Goal: Browse casually: Explore the website without a specific task or goal

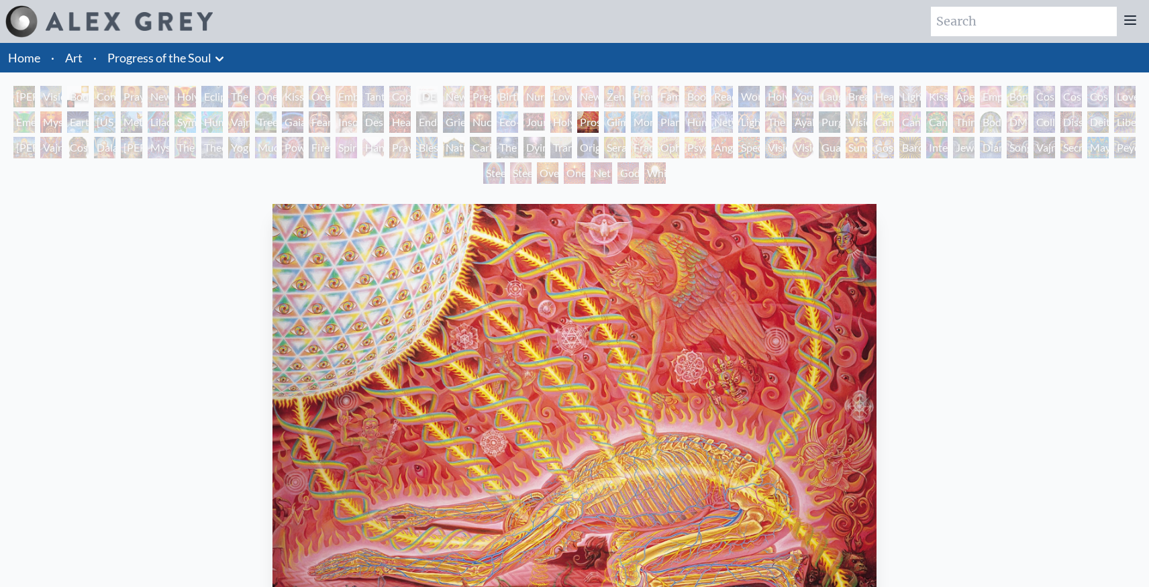
click at [32, 93] on div "[PERSON_NAME] & Eve" at bounding box center [23, 96] width 21 height 21
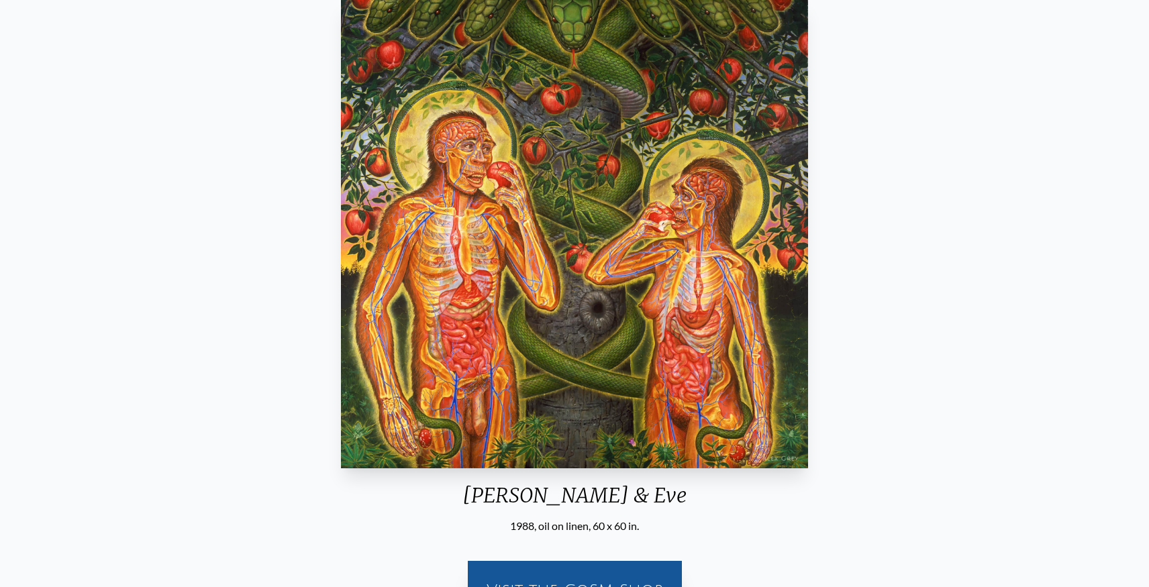
scroll to position [52, 0]
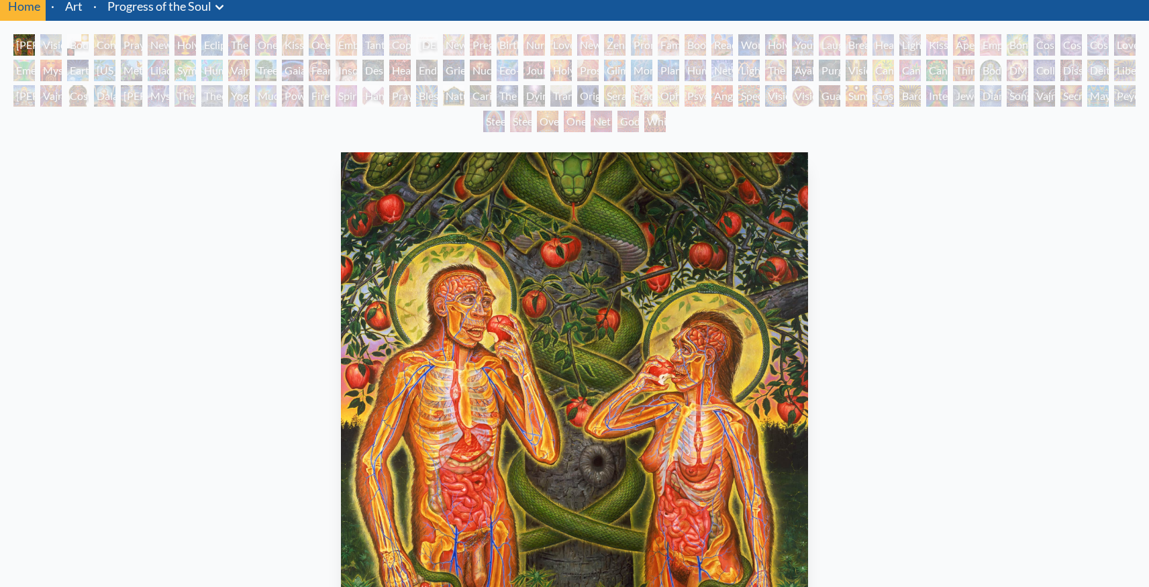
click at [56, 50] on div "Visionary Origin of Language" at bounding box center [50, 44] width 21 height 21
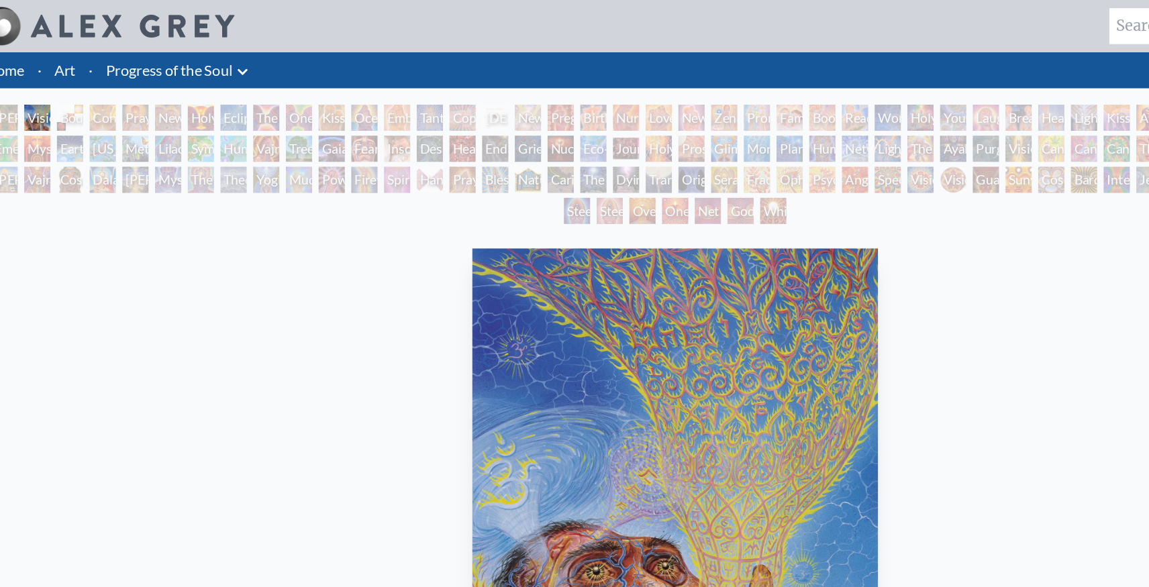
click at [107, 98] on div "Contemplation" at bounding box center [104, 96] width 21 height 21
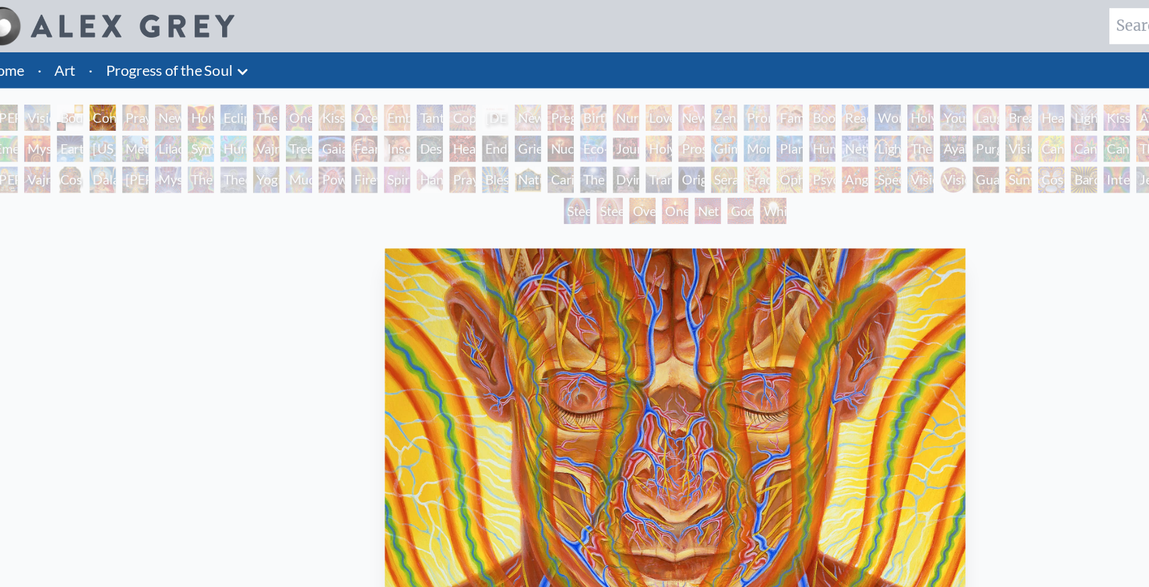
click at [66, 95] on div "[PERSON_NAME] & Eve Visionary Origin of Language Body, Mind, Spirit Contemplati…" at bounding box center [574, 137] width 1149 height 102
click at [81, 95] on div "Body, Mind, Spirit" at bounding box center [77, 96] width 21 height 21
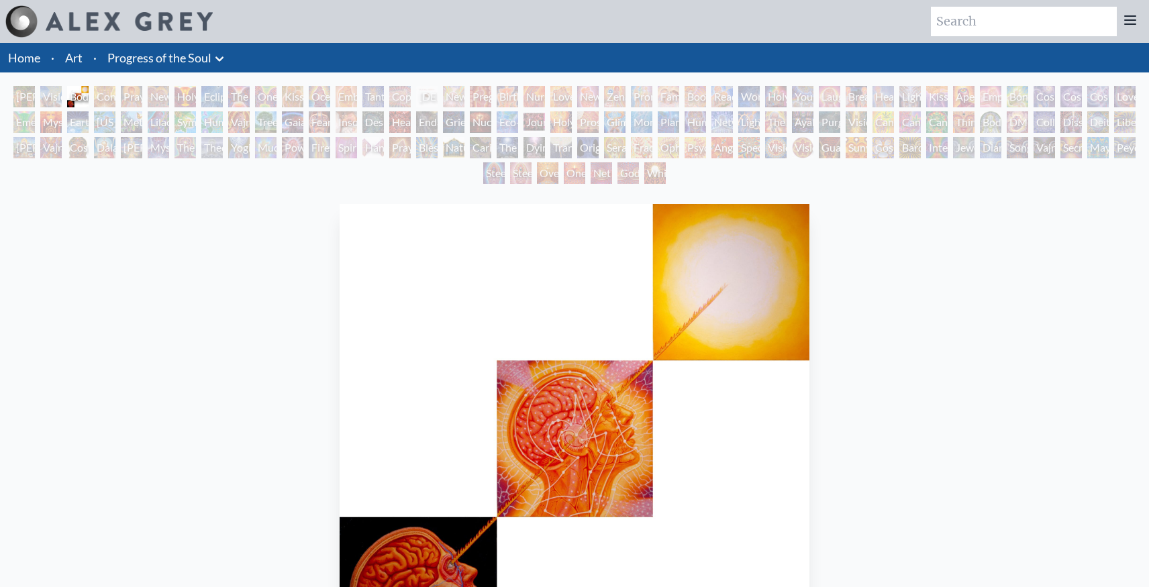
click at [109, 96] on div "Contemplation" at bounding box center [104, 96] width 21 height 21
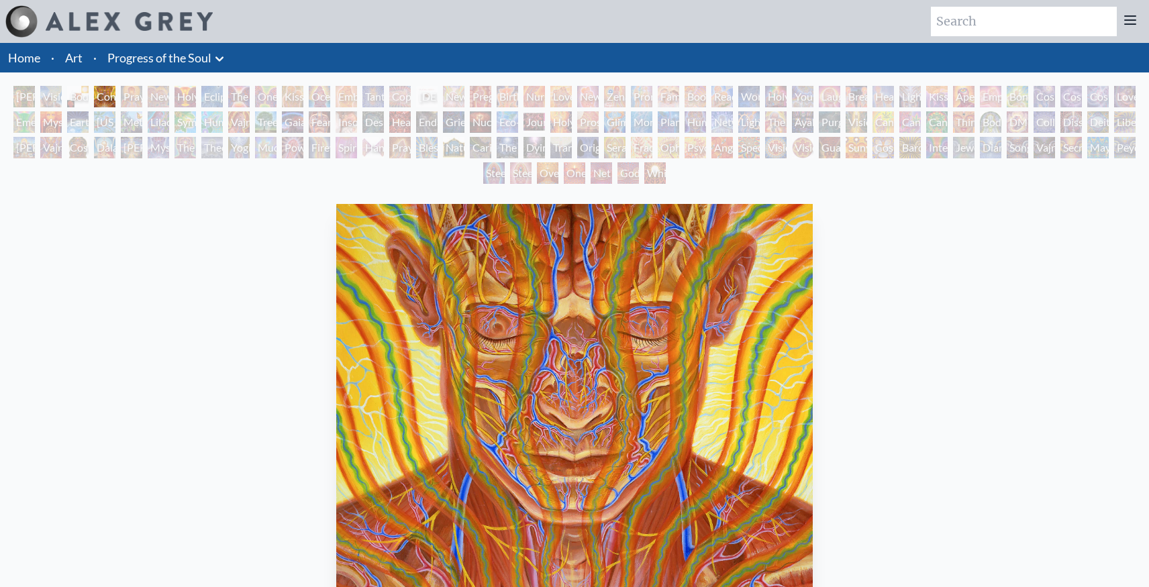
click at [138, 93] on div "Praying" at bounding box center [131, 96] width 21 height 21
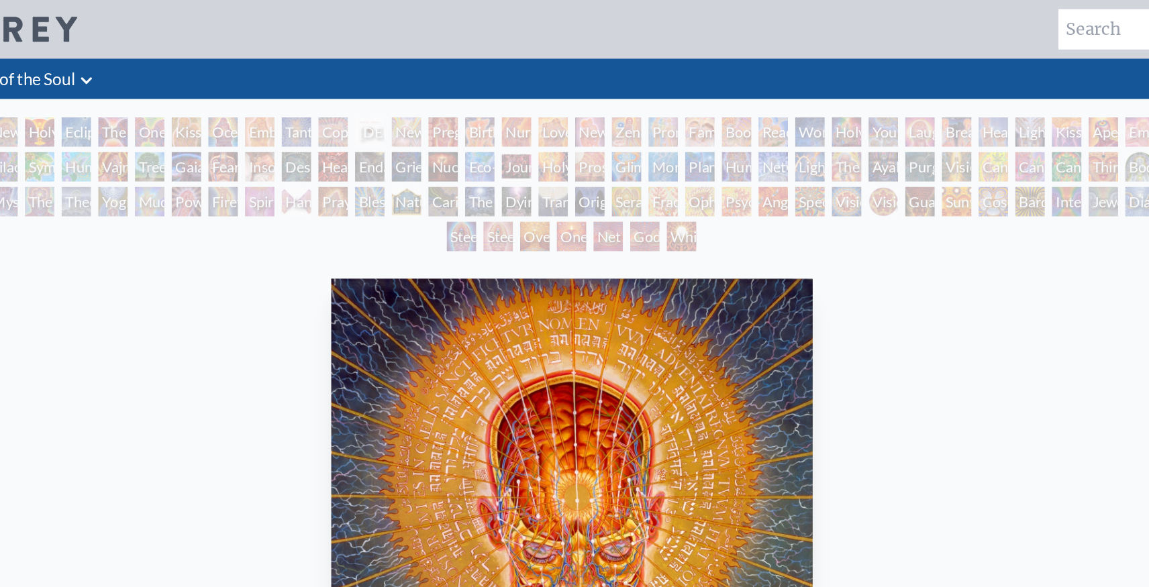
click at [242, 100] on div "The Kiss" at bounding box center [238, 96] width 21 height 21
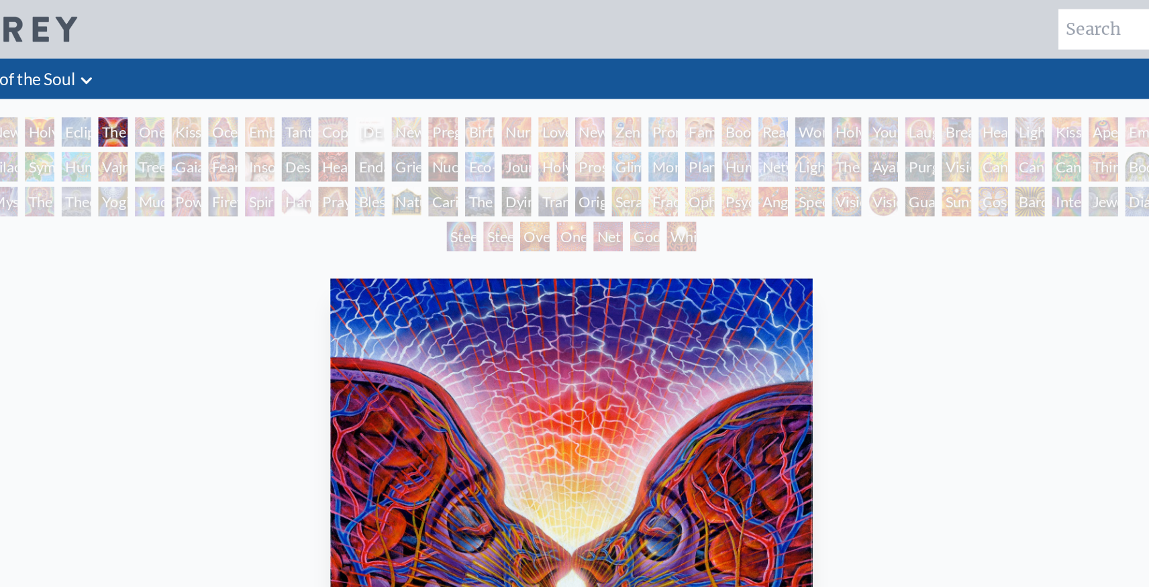
click at [267, 91] on div "One Taste" at bounding box center [265, 96] width 21 height 21
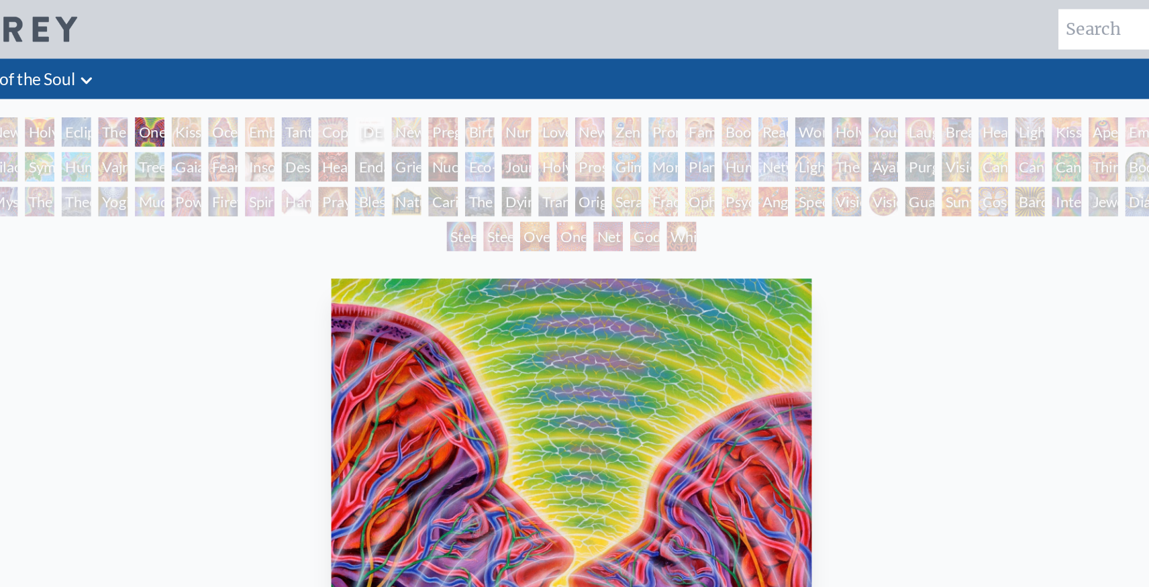
click at [325, 93] on div "Ocean of Love Bliss" at bounding box center [319, 96] width 21 height 21
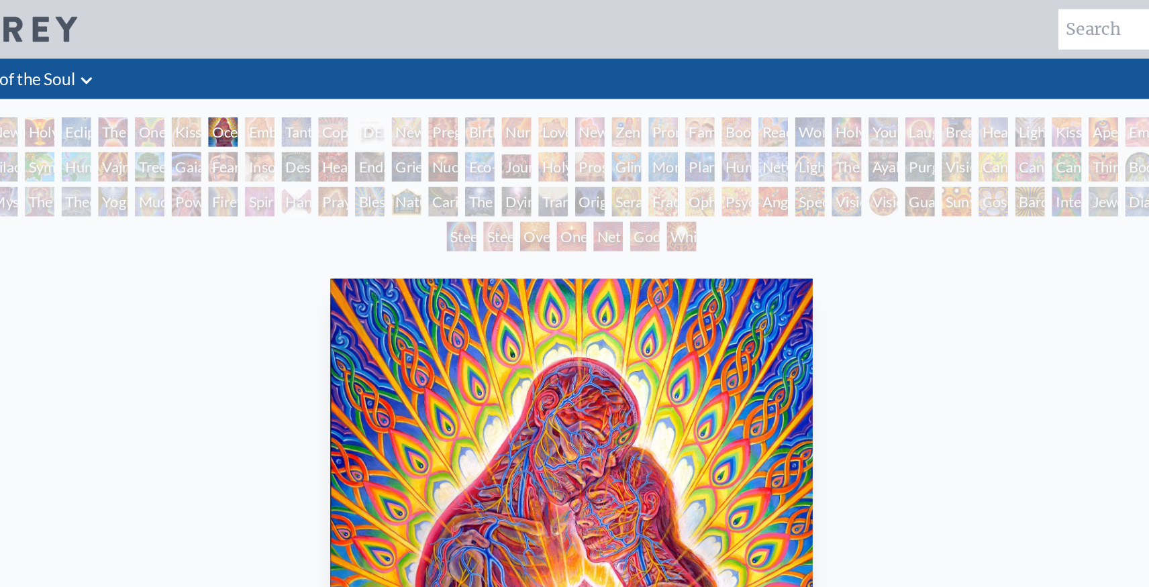
click at [425, 93] on div "[DEMOGRAPHIC_DATA] Embryo" at bounding box center [426, 96] width 21 height 21
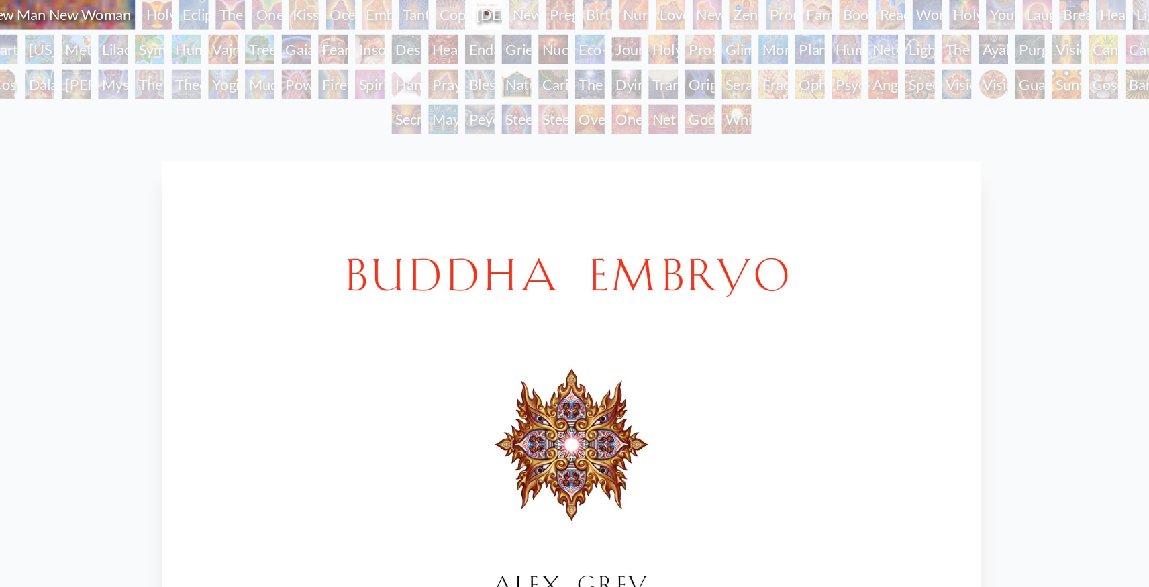
scroll to position [20, 0]
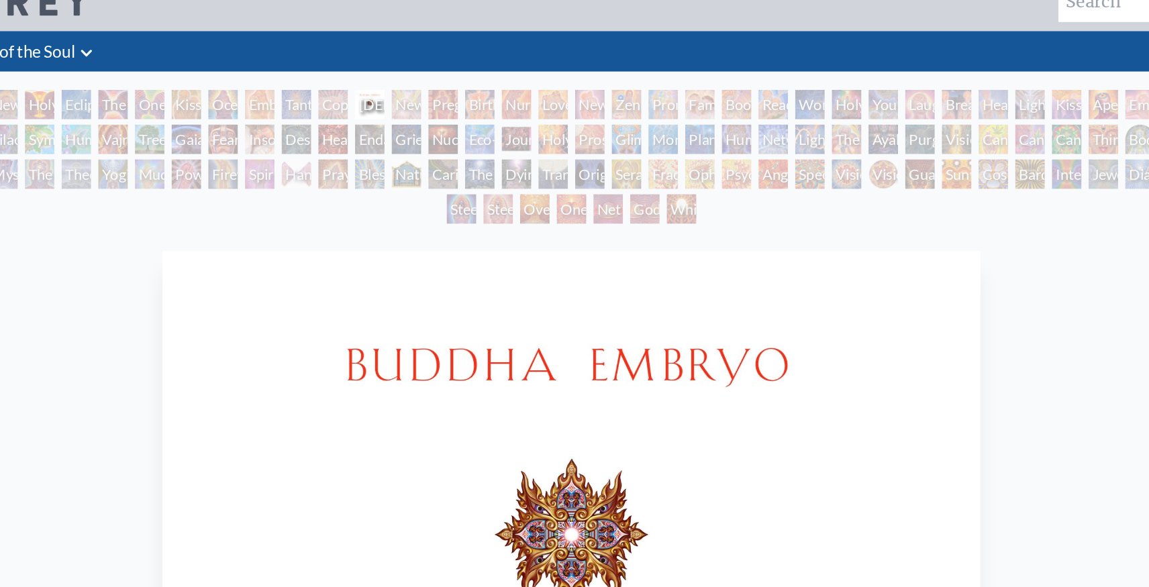
click at [453, 76] on div "Newborn" at bounding box center [453, 76] width 21 height 21
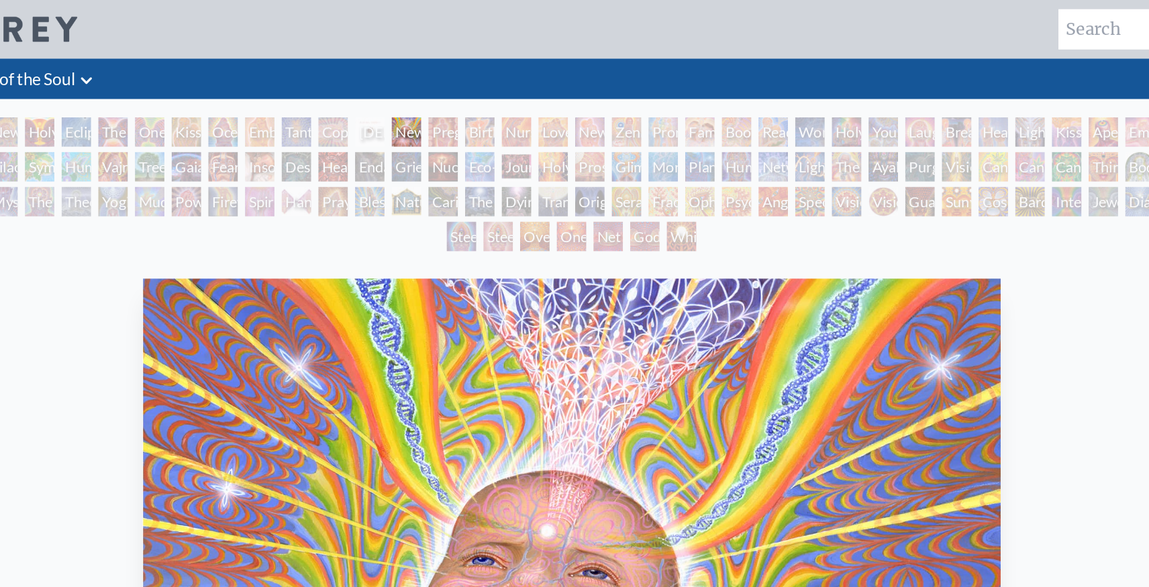
click at [480, 101] on div "Pregnancy" at bounding box center [480, 96] width 21 height 21
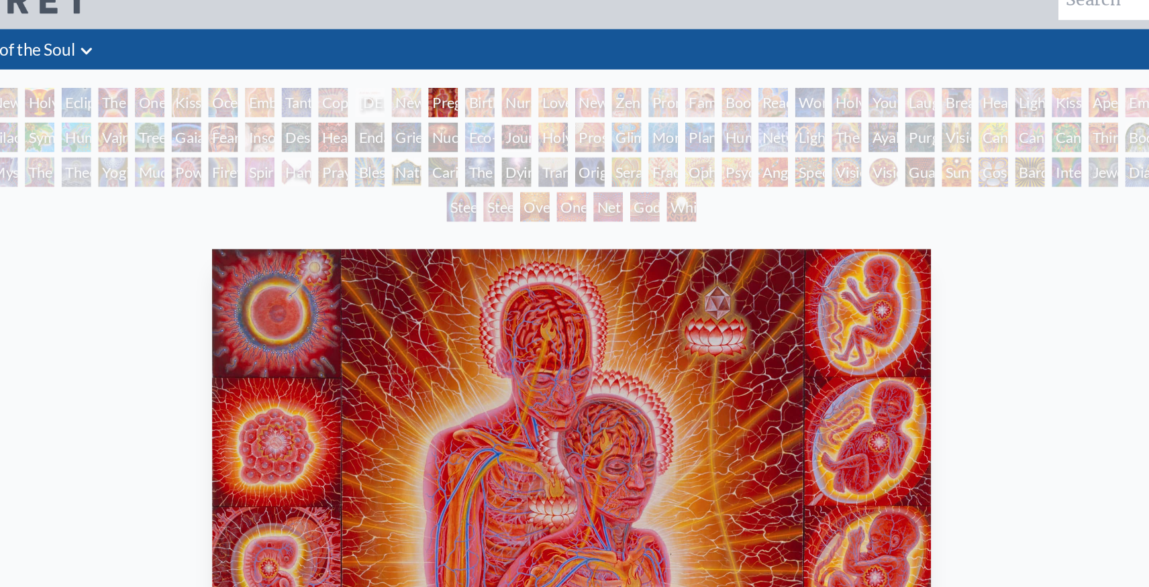
scroll to position [19, 0]
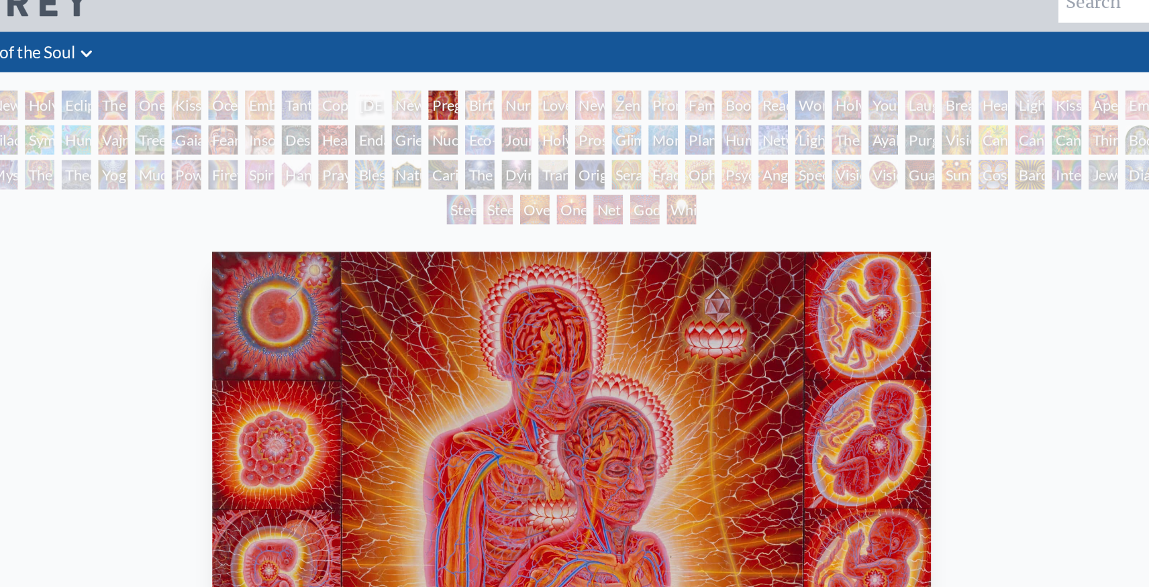
click at [491, 70] on div "Pregnancy" at bounding box center [480, 76] width 21 height 21
click at [538, 72] on div "Nursing" at bounding box center [533, 76] width 21 height 21
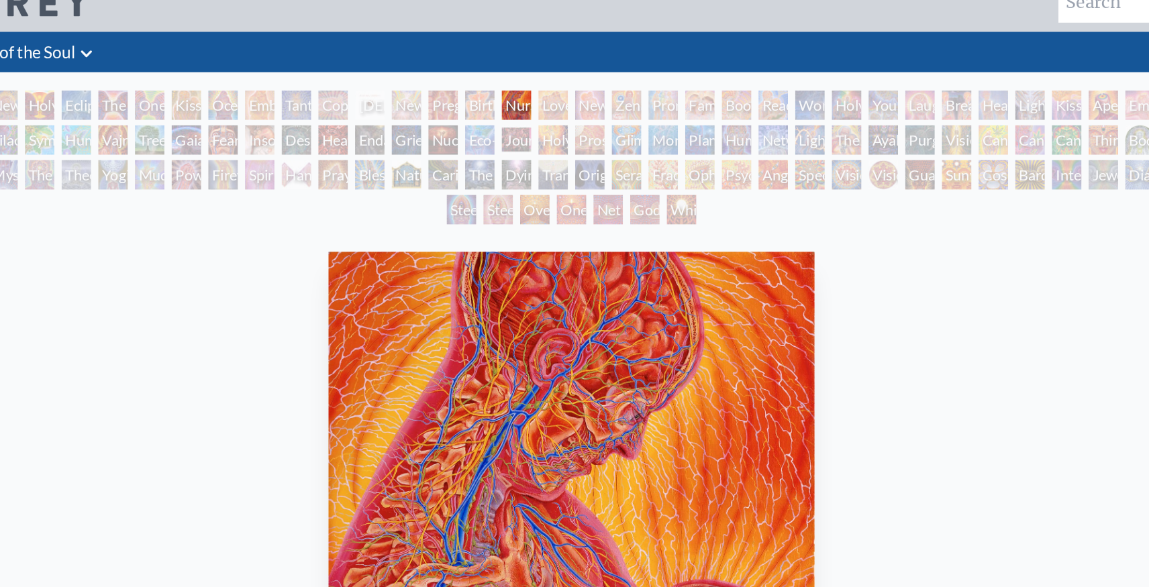
click at [592, 78] on div "New Family" at bounding box center [587, 76] width 21 height 21
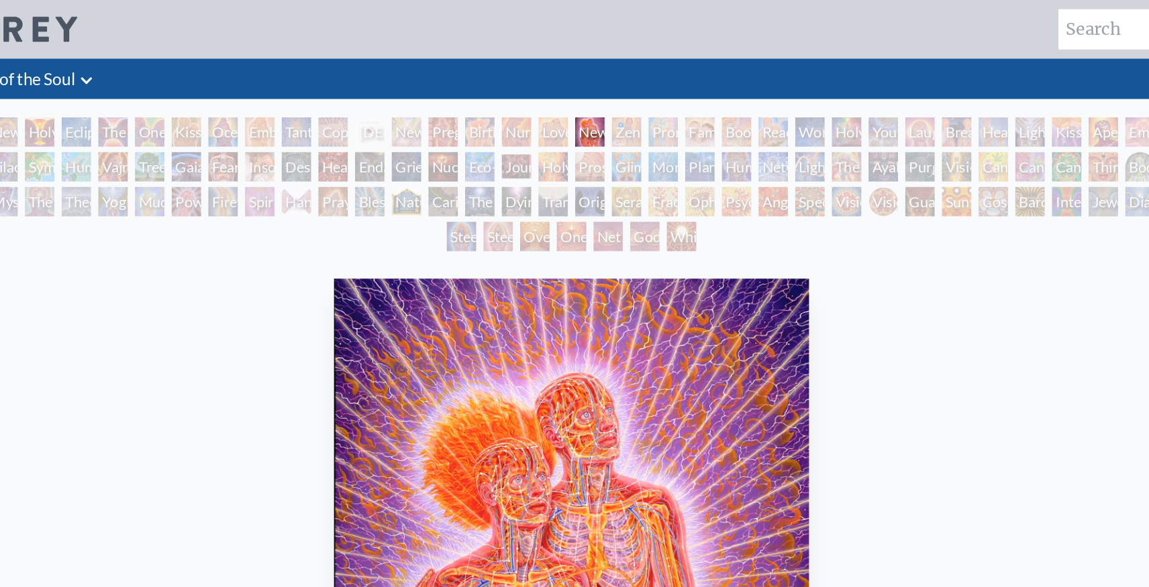
click at [613, 94] on div "Zena Lotus" at bounding box center [614, 96] width 21 height 21
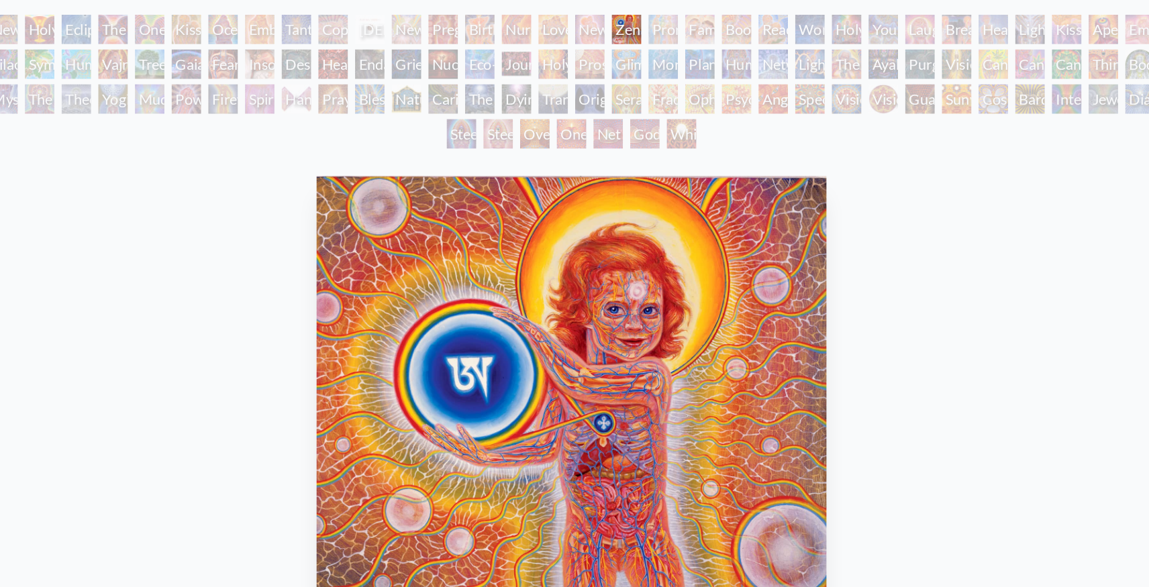
scroll to position [34, 0]
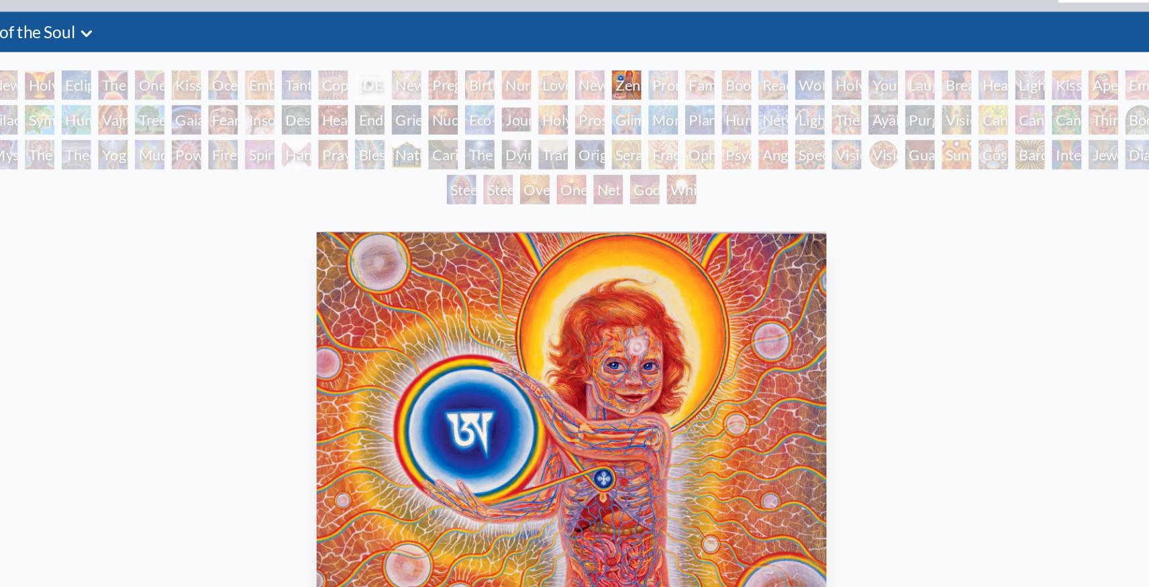
click at [676, 65] on div "Family" at bounding box center [667, 62] width 21 height 21
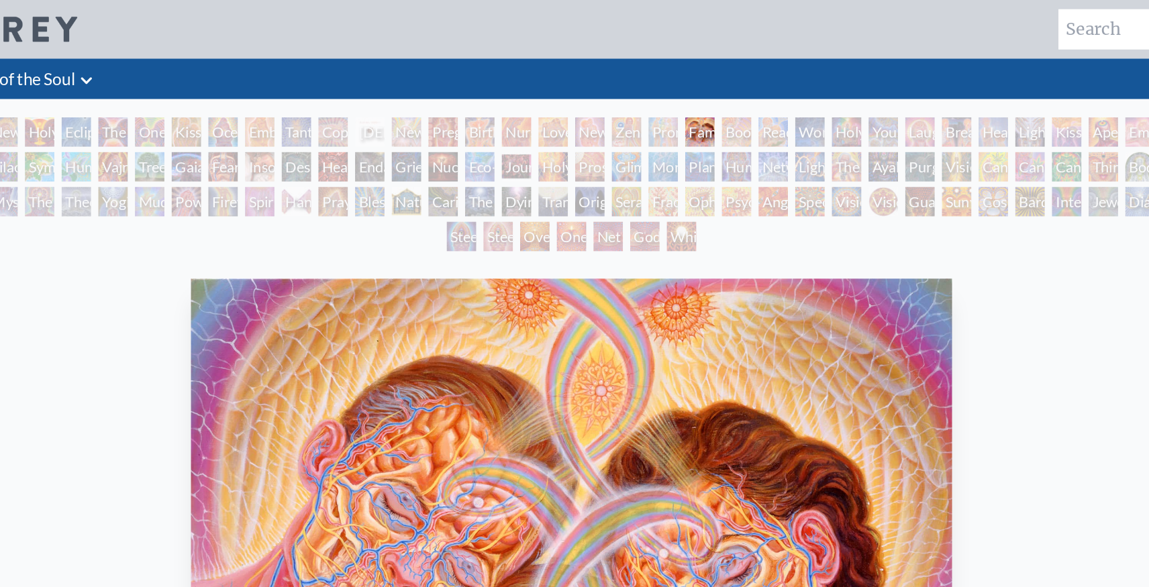
click at [688, 91] on div "Boo-boo" at bounding box center [694, 96] width 21 height 21
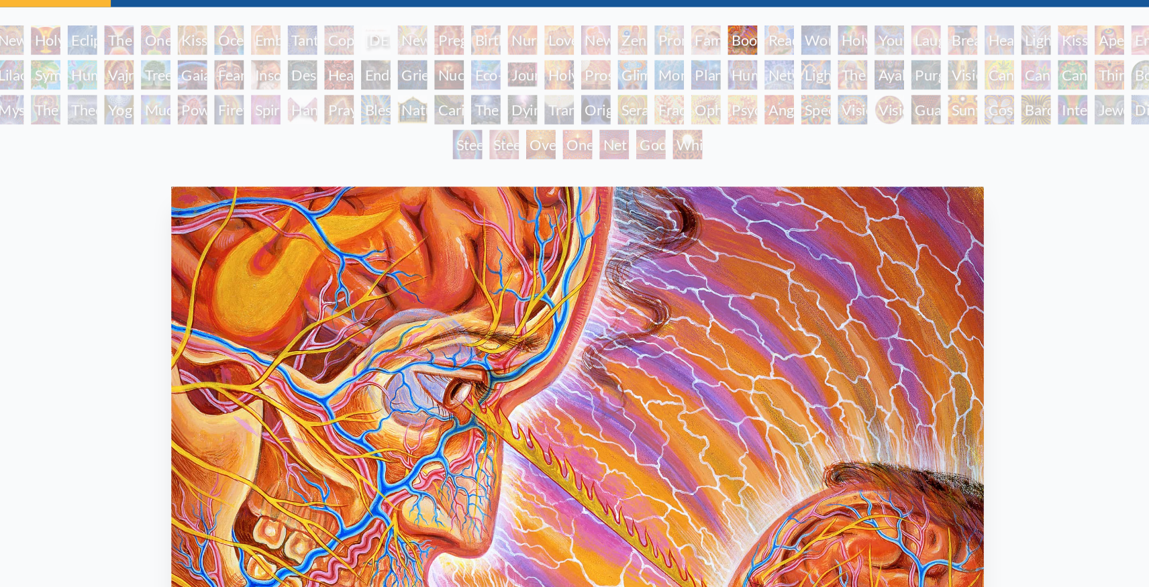
scroll to position [62, 0]
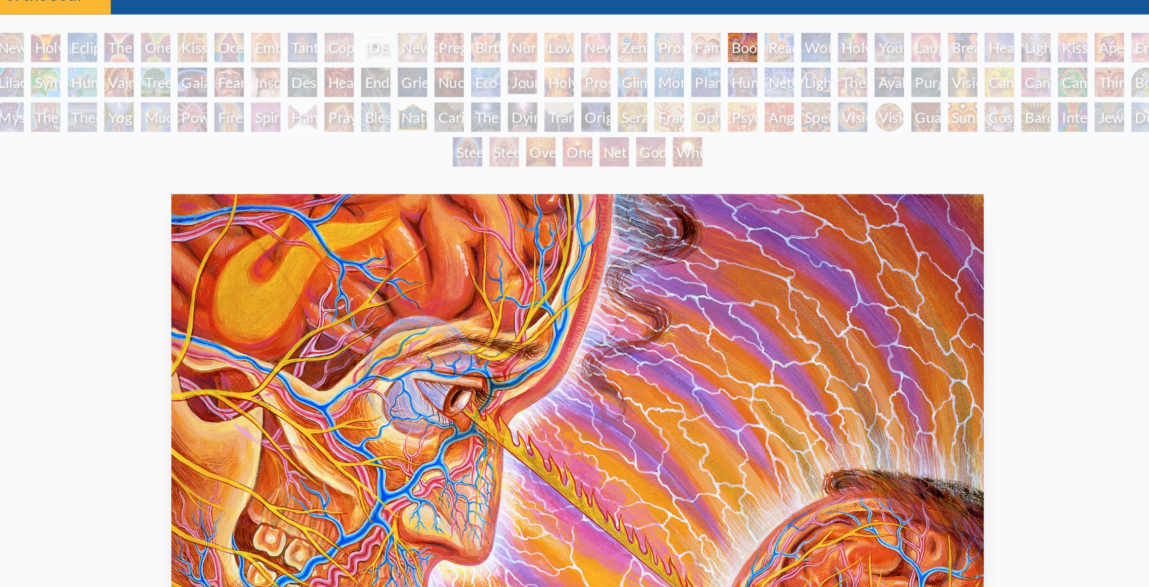
click at [713, 40] on div "Reading" at bounding box center [721, 34] width 21 height 21
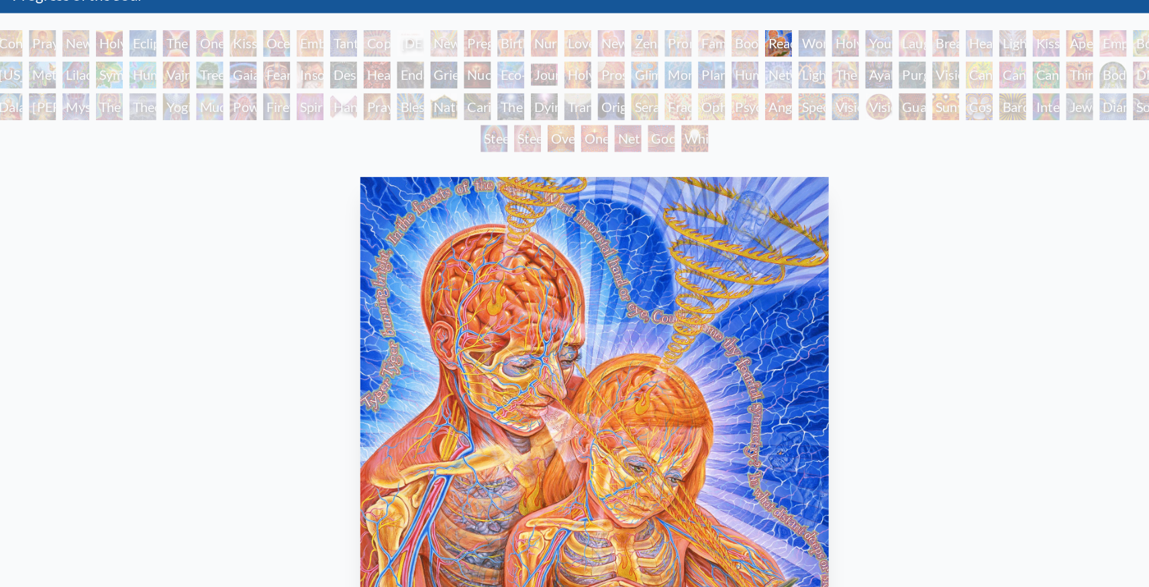
click at [774, 44] on div "Holy Family" at bounding box center [775, 34] width 21 height 21
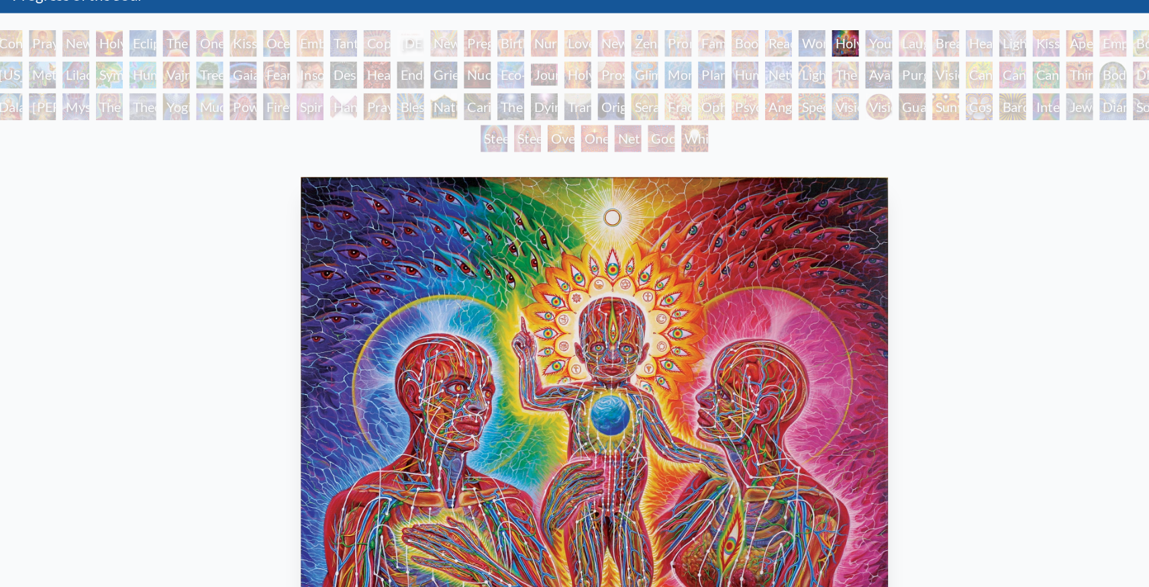
click at [849, 42] on div "Breathing" at bounding box center [855, 34] width 21 height 21
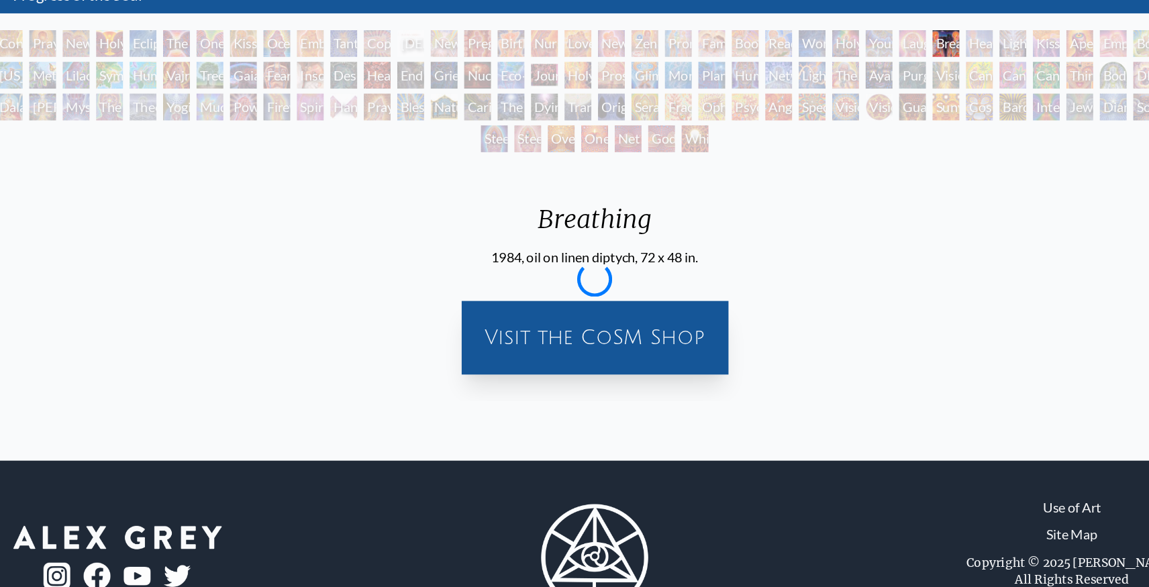
click at [821, 99] on div "Laughing Man" at bounding box center [828, 96] width 21 height 21
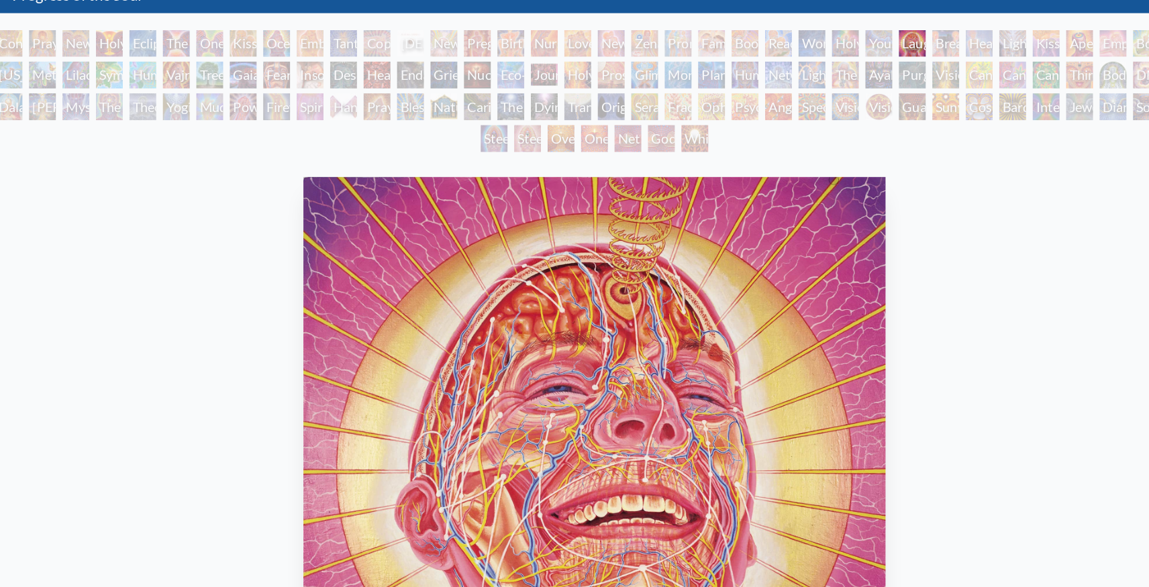
click at [802, 100] on div "Young & Old" at bounding box center [802, 96] width 21 height 21
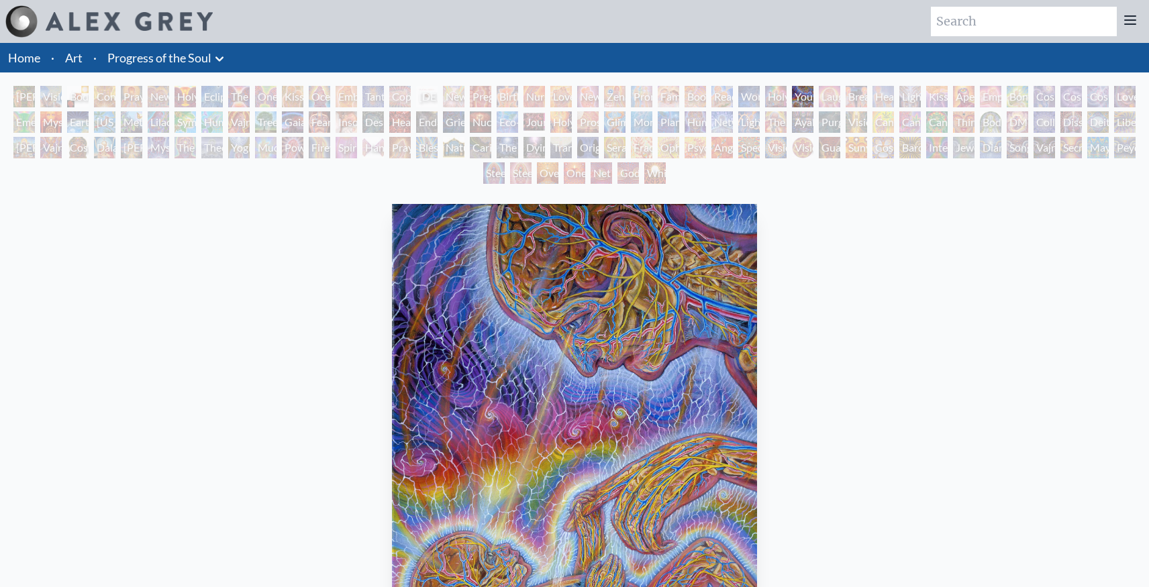
click at [919, 95] on div "Lightweaver" at bounding box center [909, 96] width 21 height 21
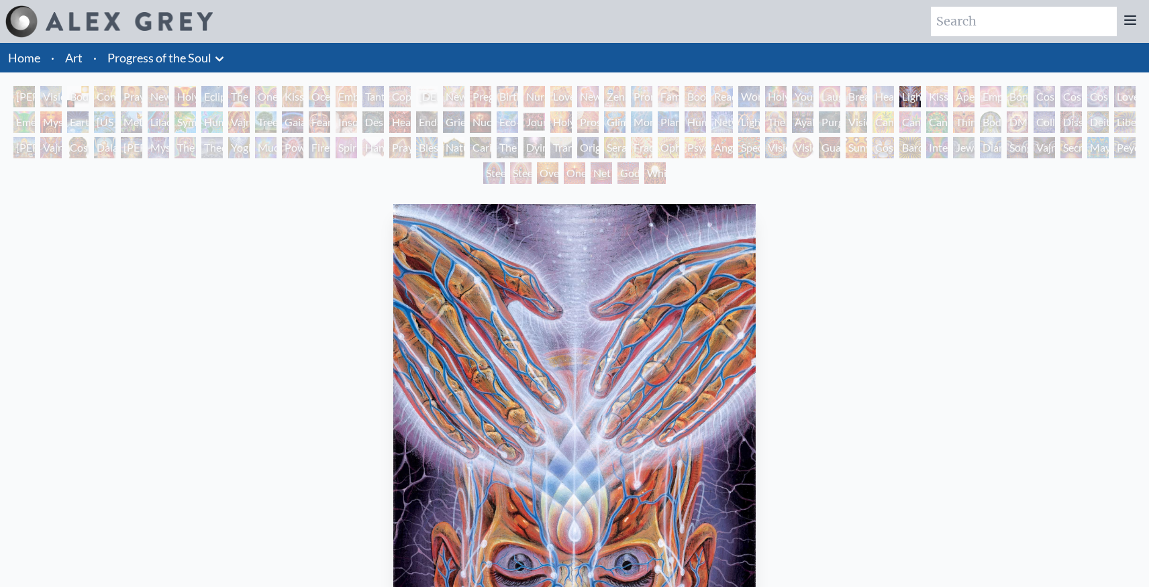
click at [920, 97] on div "Lightweaver" at bounding box center [909, 96] width 21 height 21
click at [974, 100] on div "Aperture" at bounding box center [963, 96] width 21 height 21
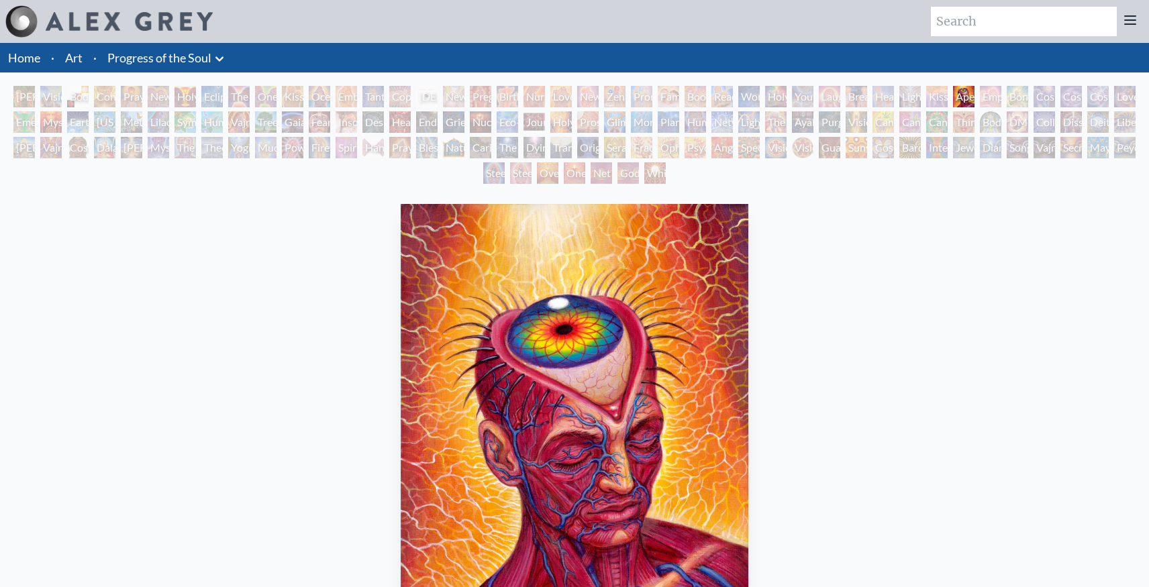
click at [1016, 96] on div "Bond" at bounding box center [1016, 96] width 21 height 21
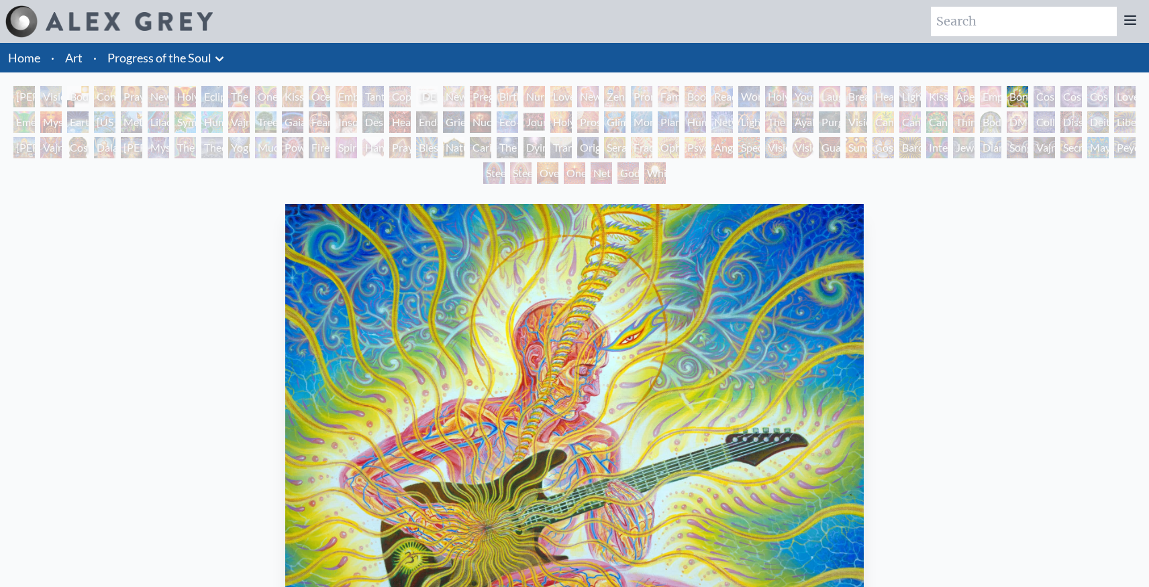
click at [1051, 98] on div "Cosmic Creativity" at bounding box center [1043, 96] width 21 height 21
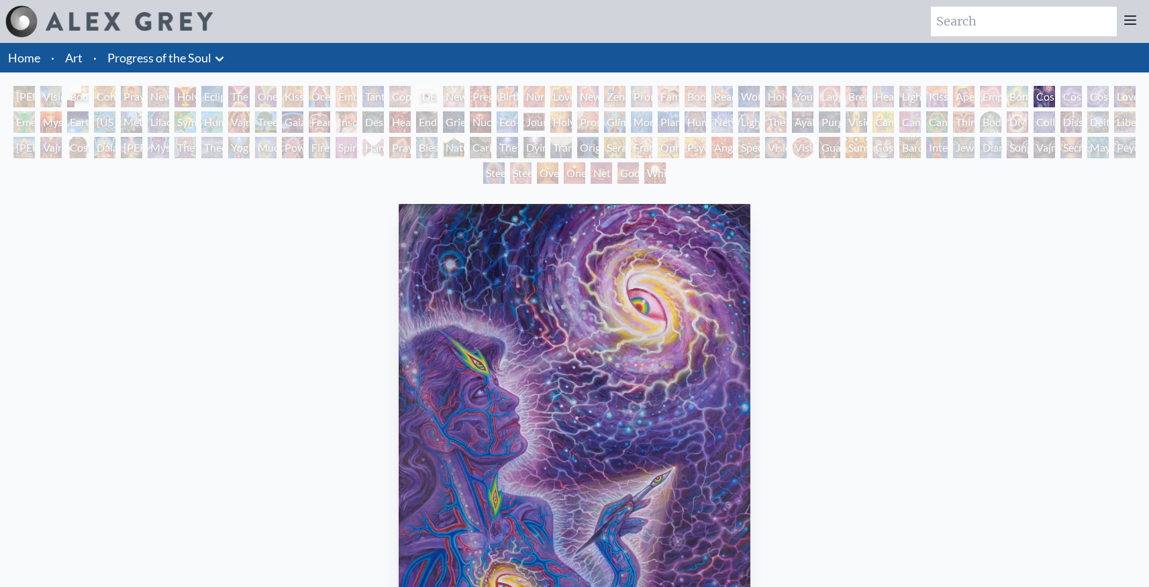
click at [1069, 92] on div "Cosmic Artist" at bounding box center [1070, 96] width 21 height 21
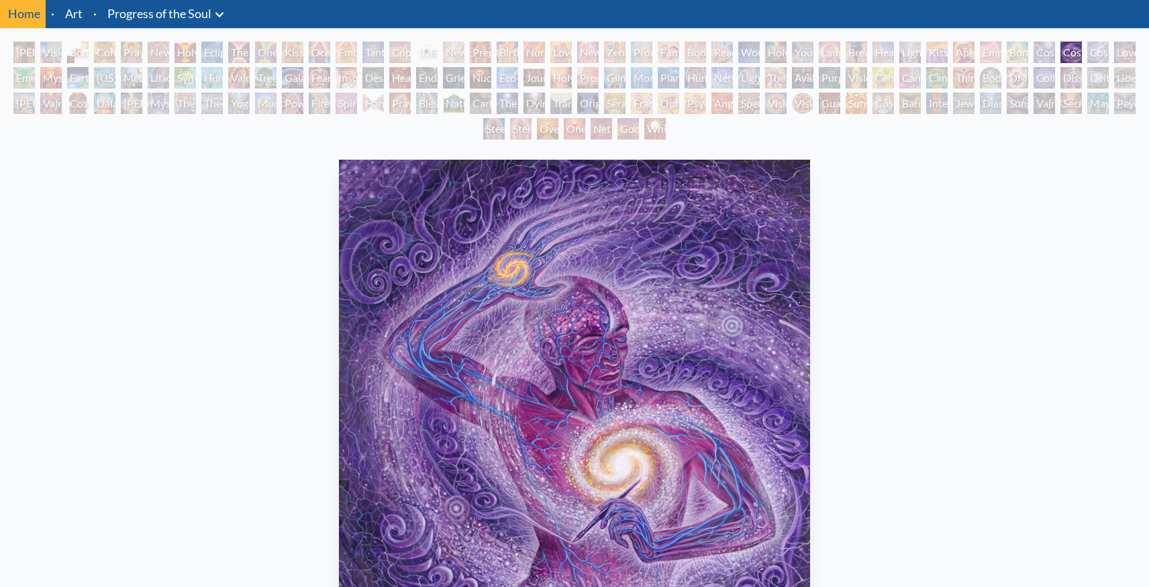
scroll to position [41, 0]
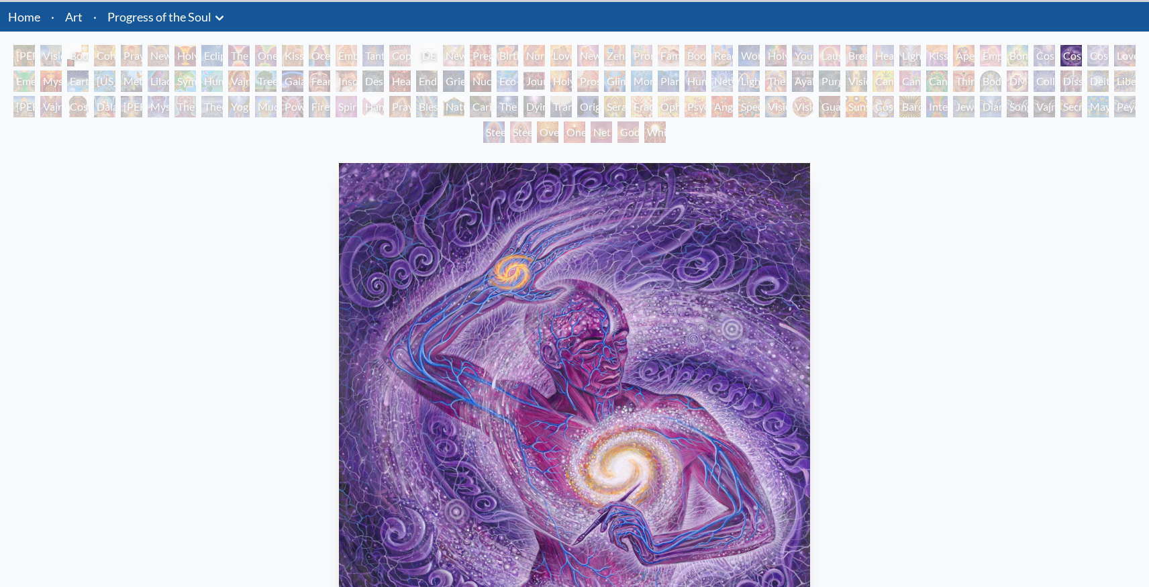
click at [1081, 53] on div "Cosmic Artist" at bounding box center [1070, 55] width 21 height 21
click at [18, 81] on div "Emerald Grail" at bounding box center [23, 80] width 21 height 21
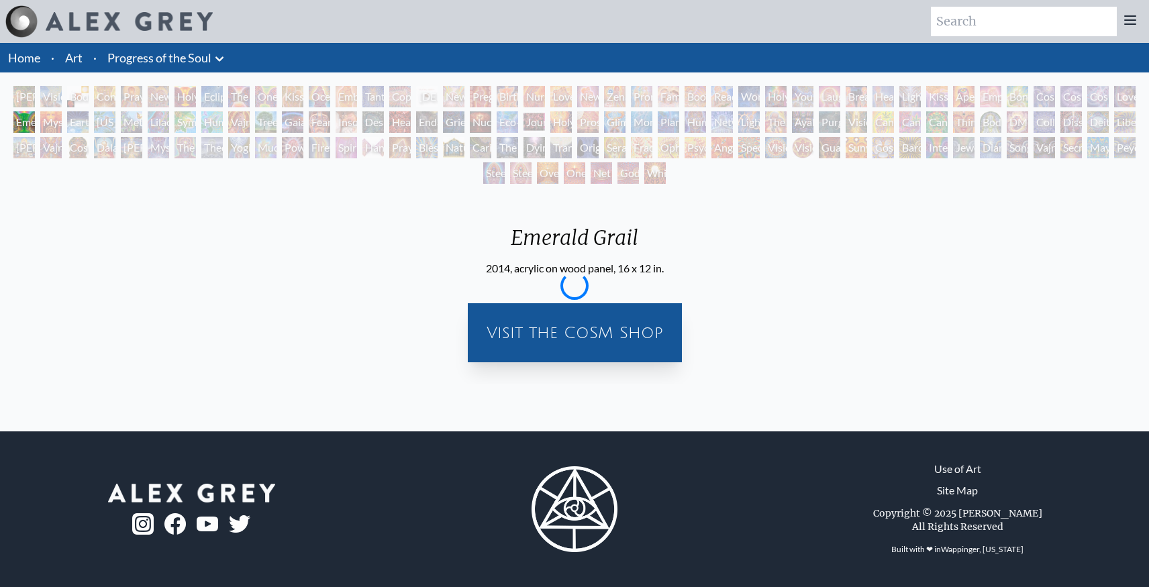
scroll to position [0, 0]
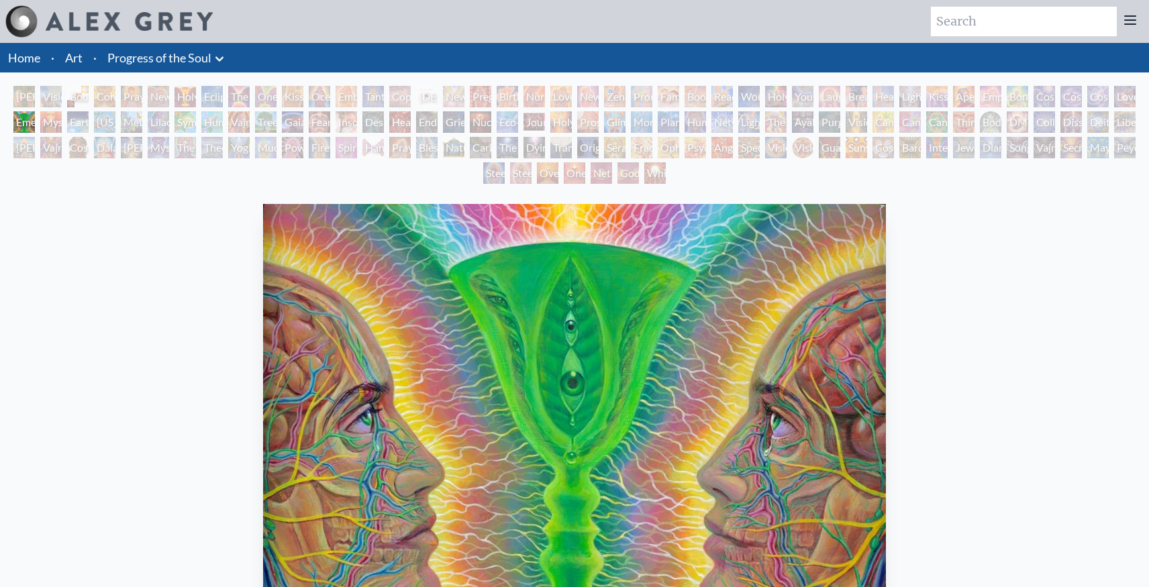
click at [61, 116] on div "Mysteriosa 2" at bounding box center [50, 121] width 21 height 21
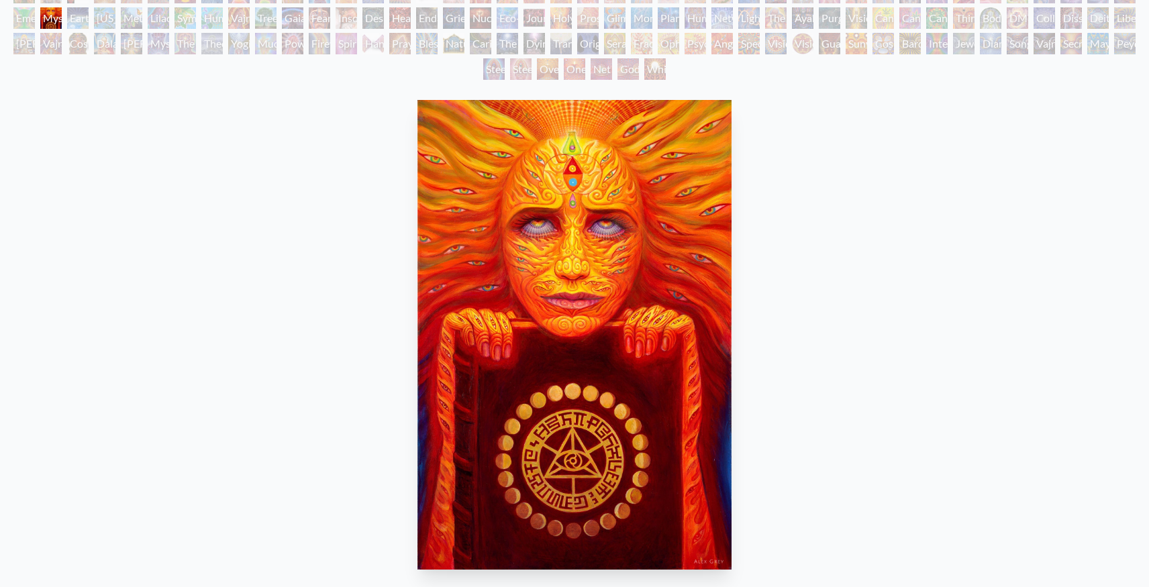
scroll to position [58, 0]
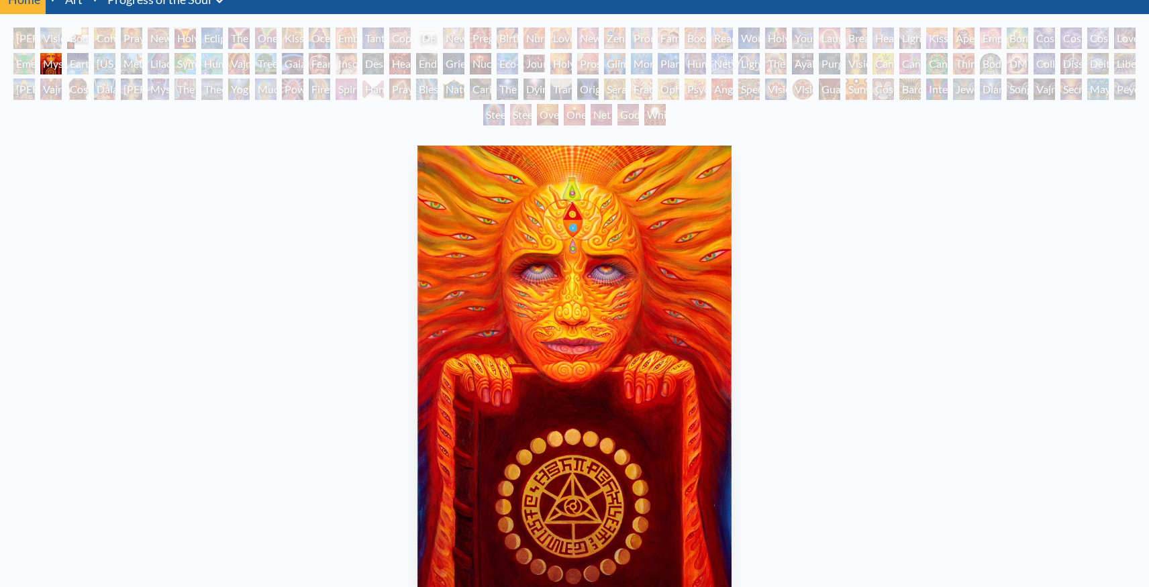
click at [76, 65] on div "Earth Energies" at bounding box center [77, 63] width 21 height 21
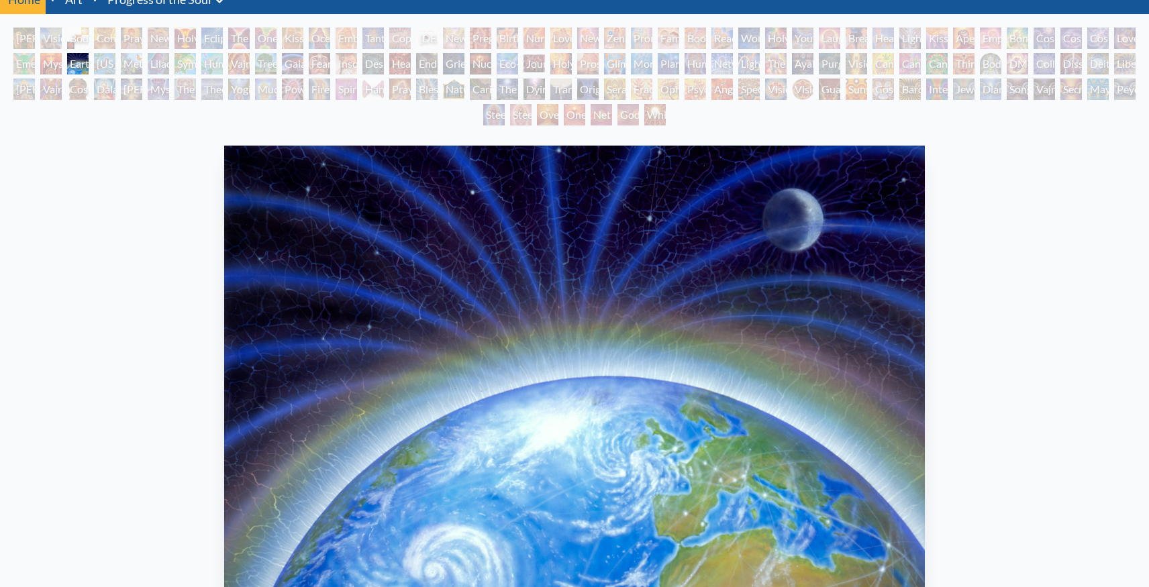
click at [151, 68] on div "Lilacs" at bounding box center [158, 63] width 21 height 21
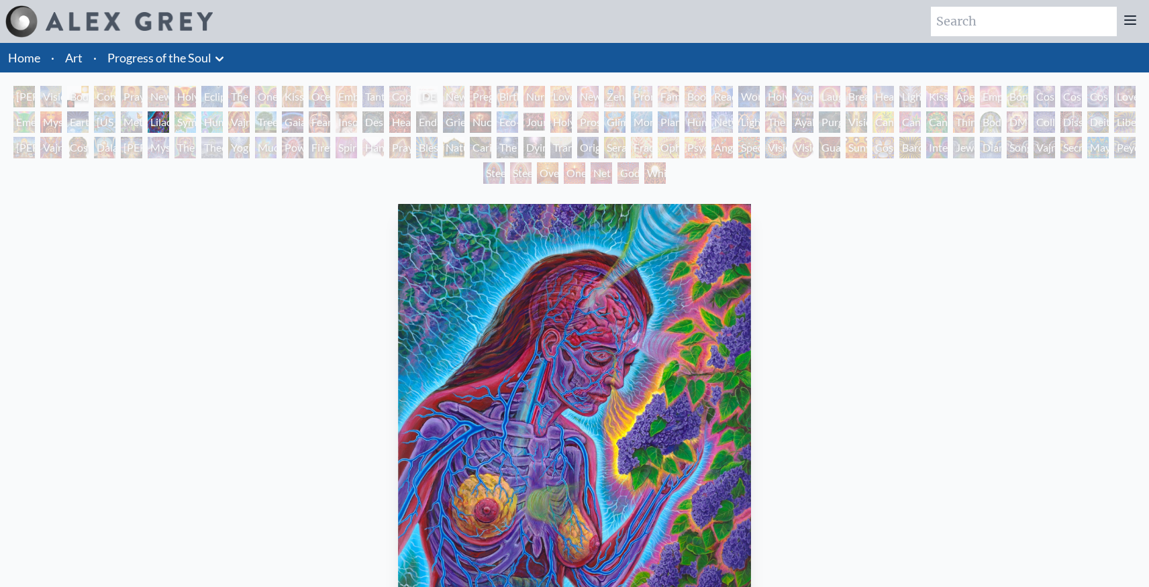
click at [135, 122] on div "Metamorphosis" at bounding box center [131, 121] width 21 height 21
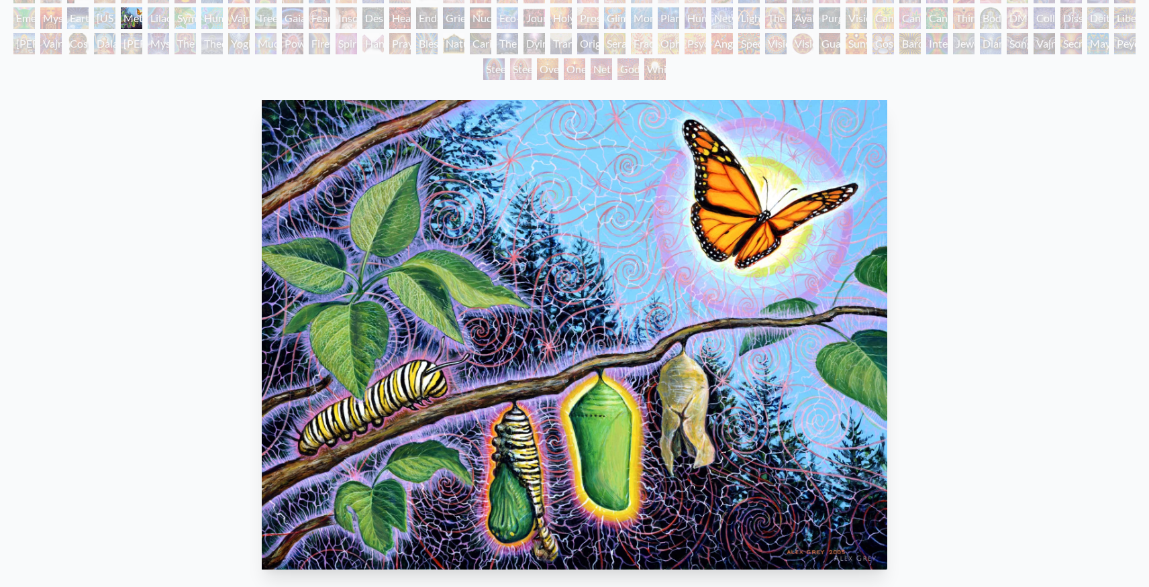
scroll to position [45, 0]
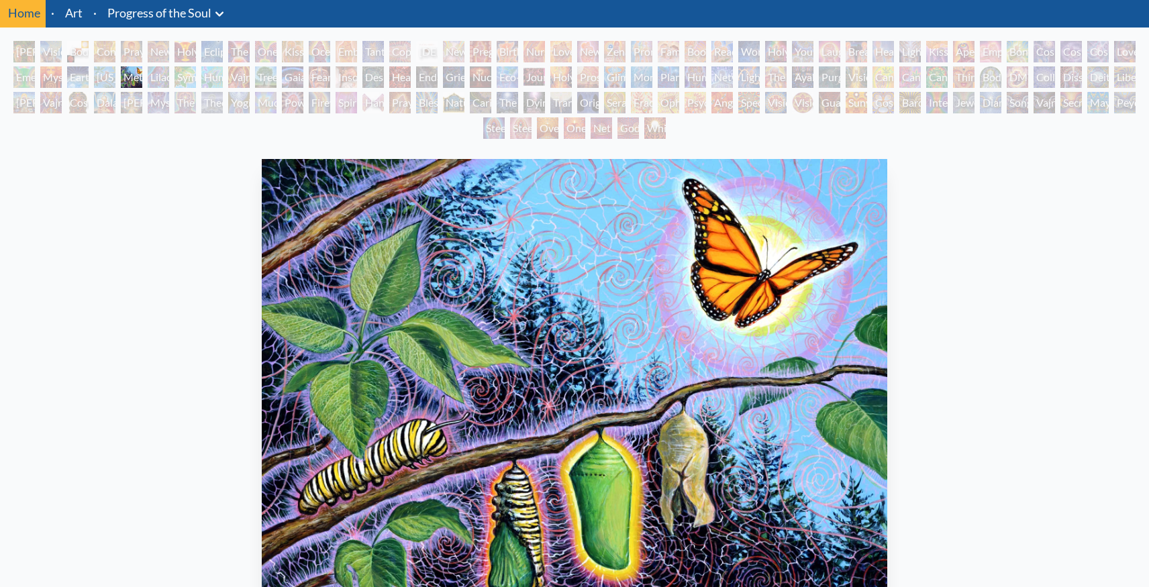
click at [211, 82] on div "Humming Bird" at bounding box center [211, 76] width 21 height 21
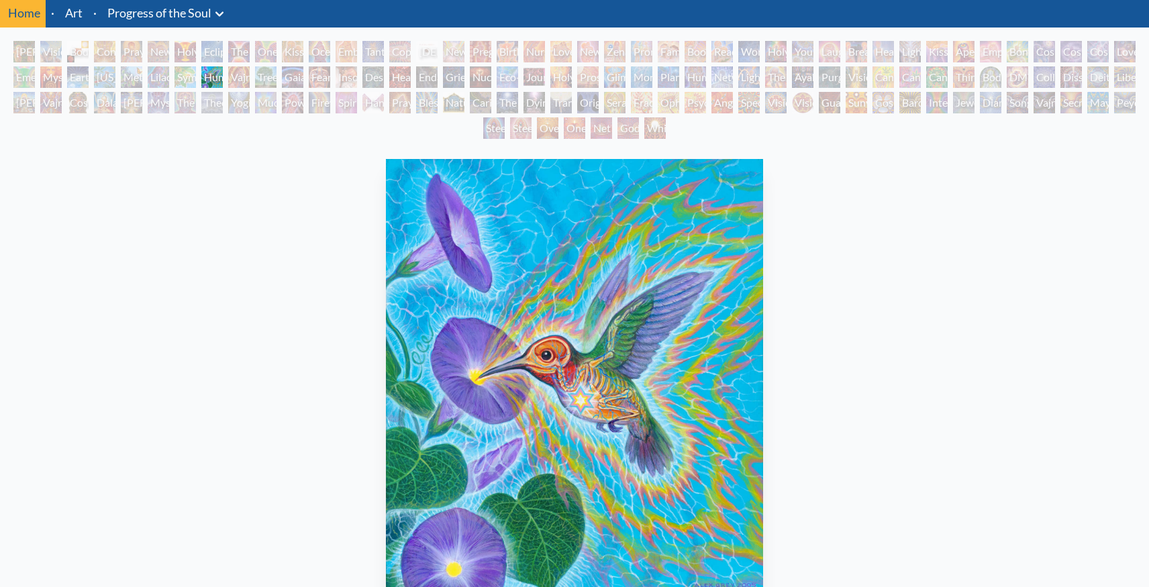
click at [293, 78] on div "Gaia" at bounding box center [292, 76] width 21 height 21
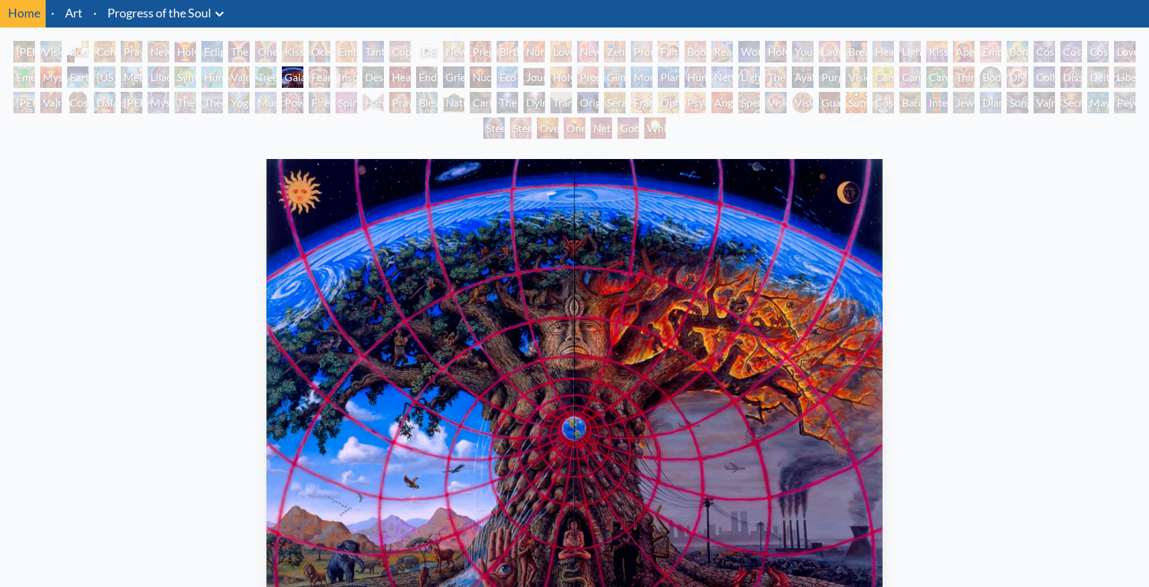
click at [350, 75] on div "Insomnia" at bounding box center [345, 76] width 21 height 21
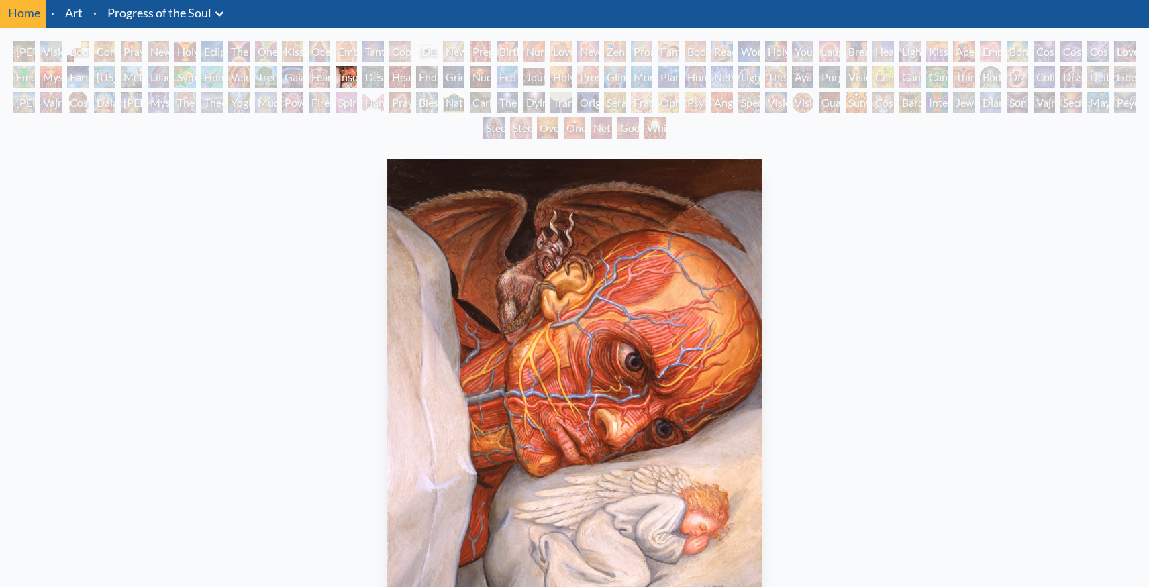
click at [319, 72] on div "Fear" at bounding box center [319, 76] width 21 height 21
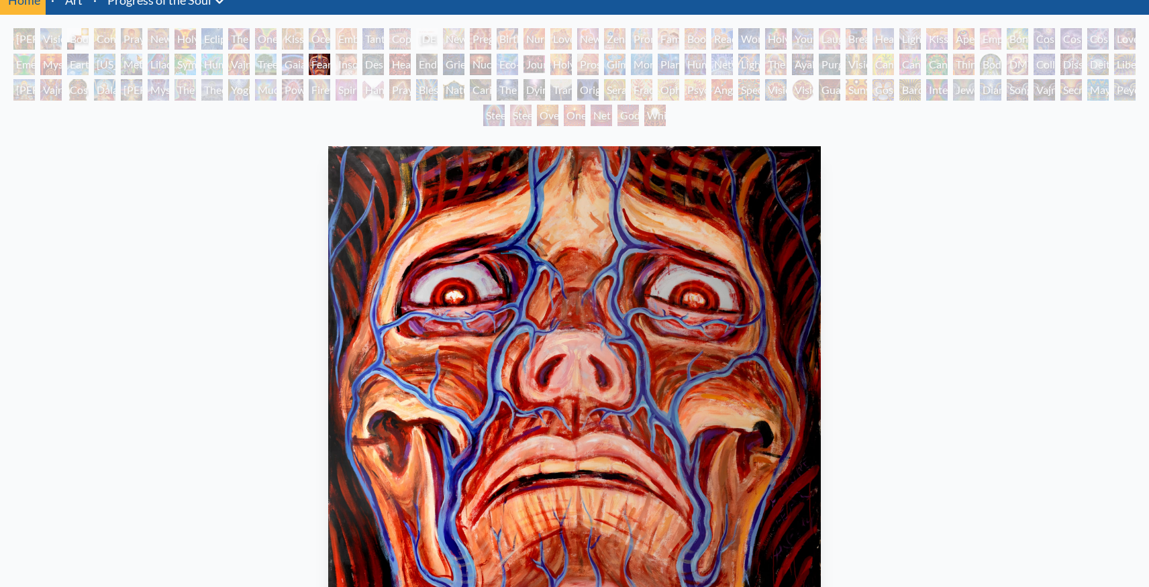
scroll to position [53, 0]
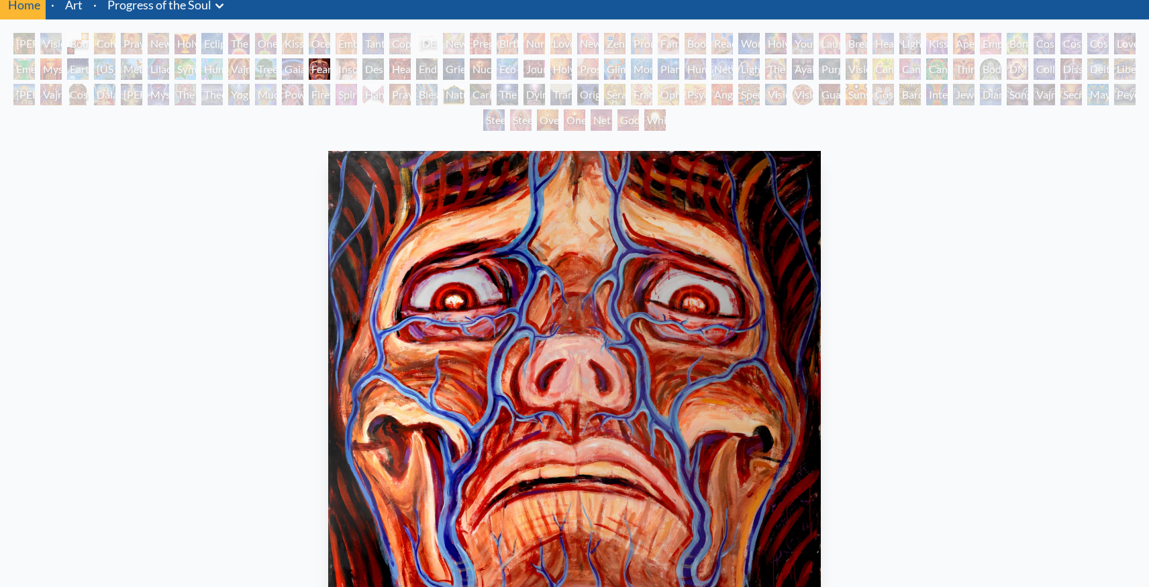
click at [348, 71] on div "Insomnia" at bounding box center [345, 68] width 21 height 21
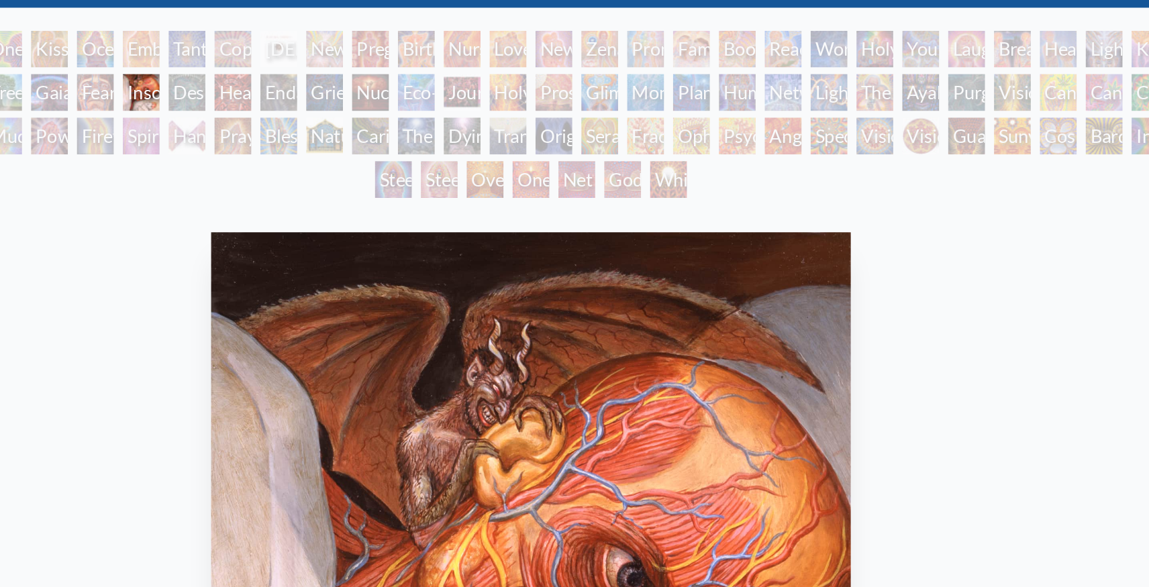
scroll to position [67, 0]
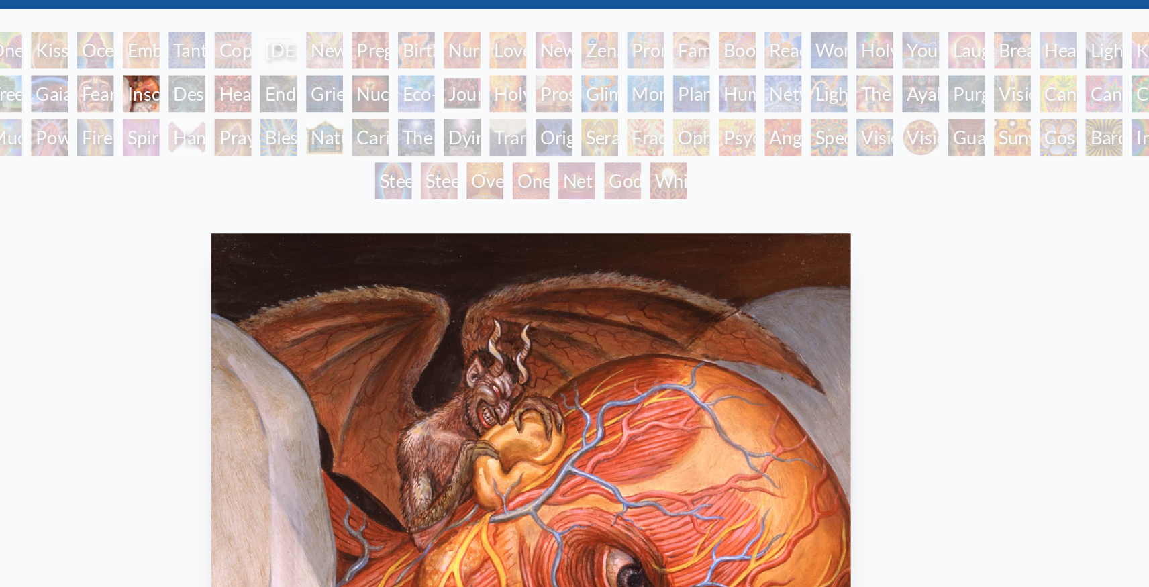
click at [374, 55] on div "Despair" at bounding box center [372, 54] width 21 height 21
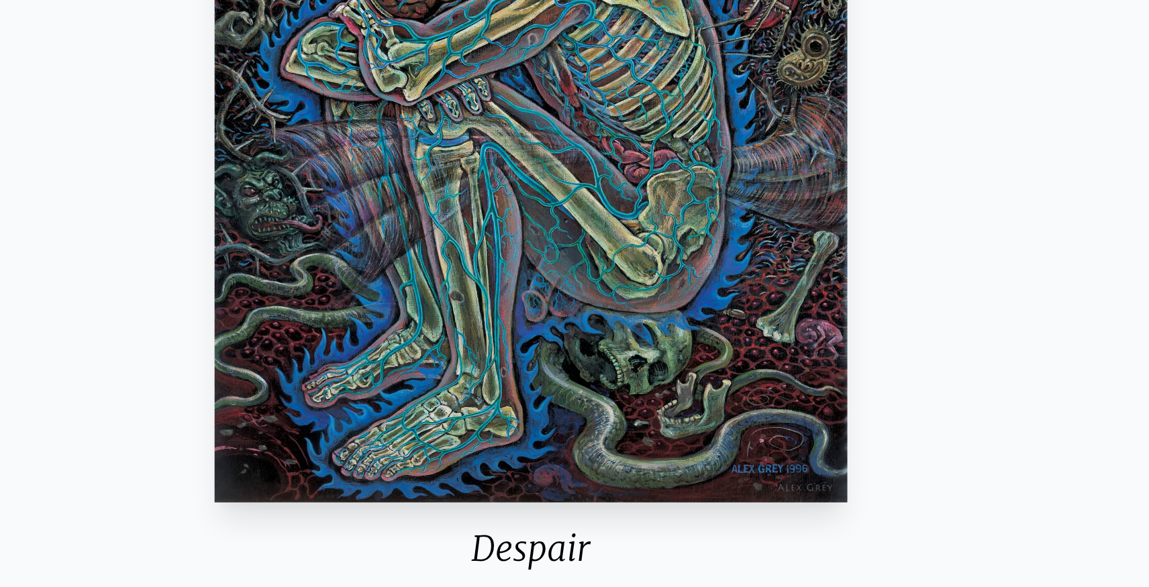
scroll to position [139, 0]
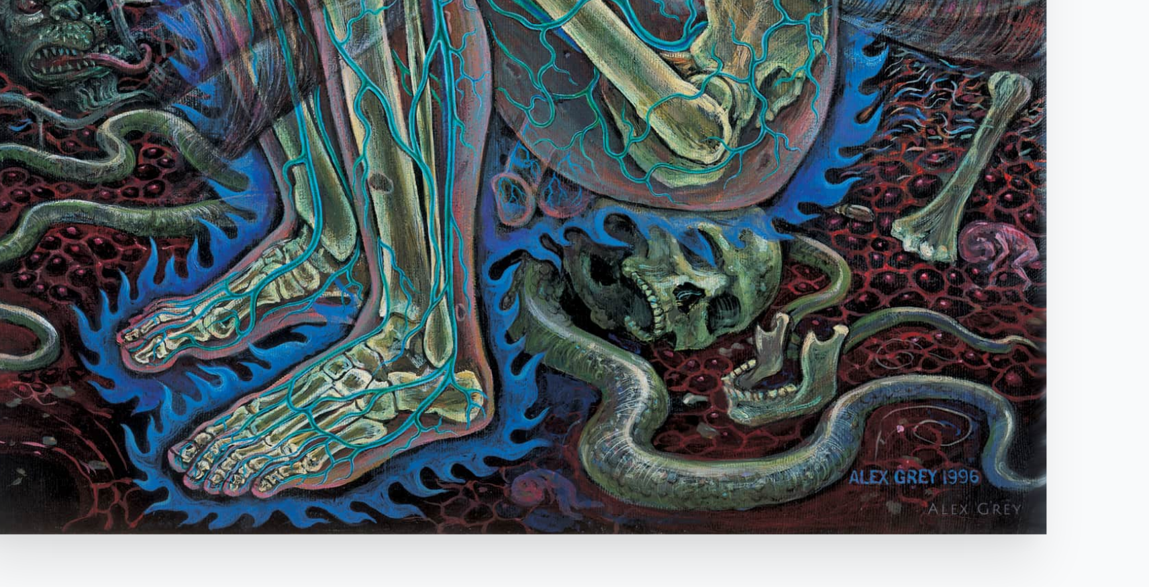
click at [501, 479] on img "56 / 133" at bounding box center [574, 300] width 370 height 470
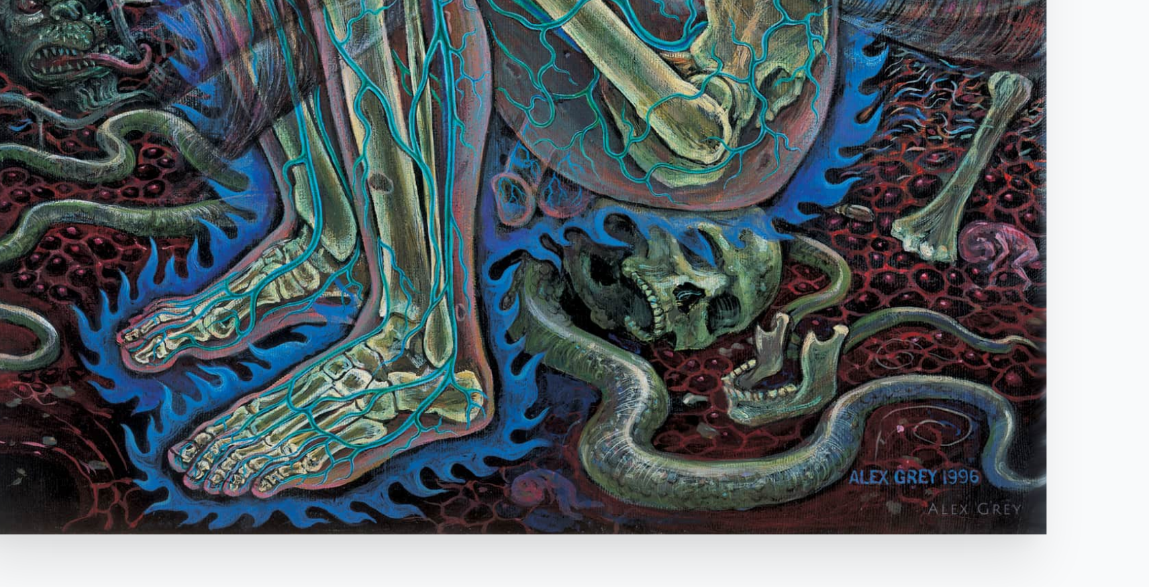
click at [501, 479] on img "56 / 133" at bounding box center [574, 300] width 370 height 470
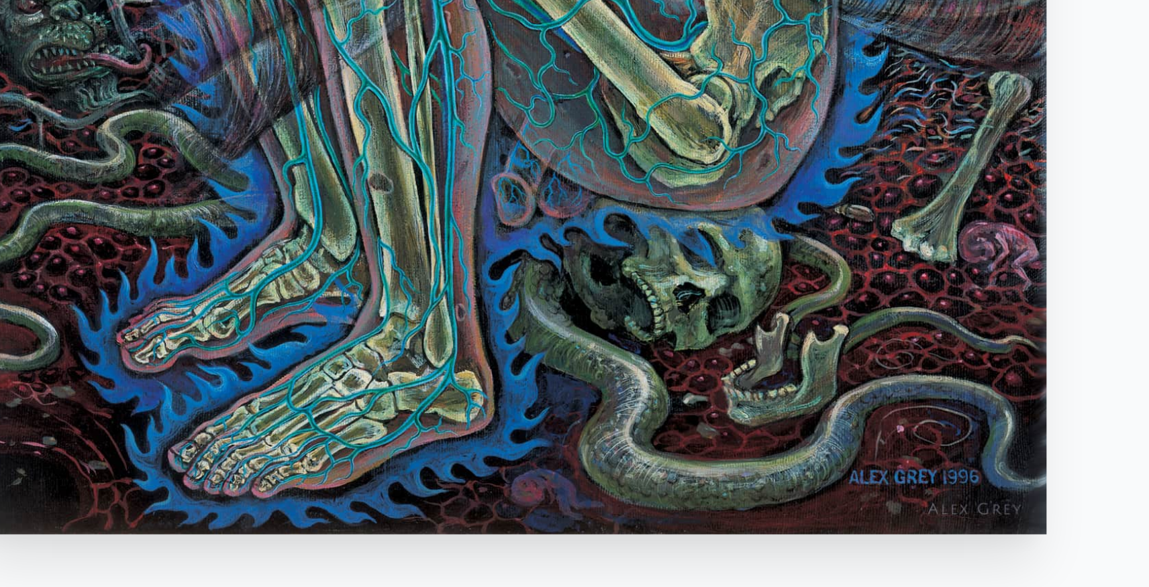
click at [501, 479] on img "56 / 133" at bounding box center [574, 300] width 370 height 470
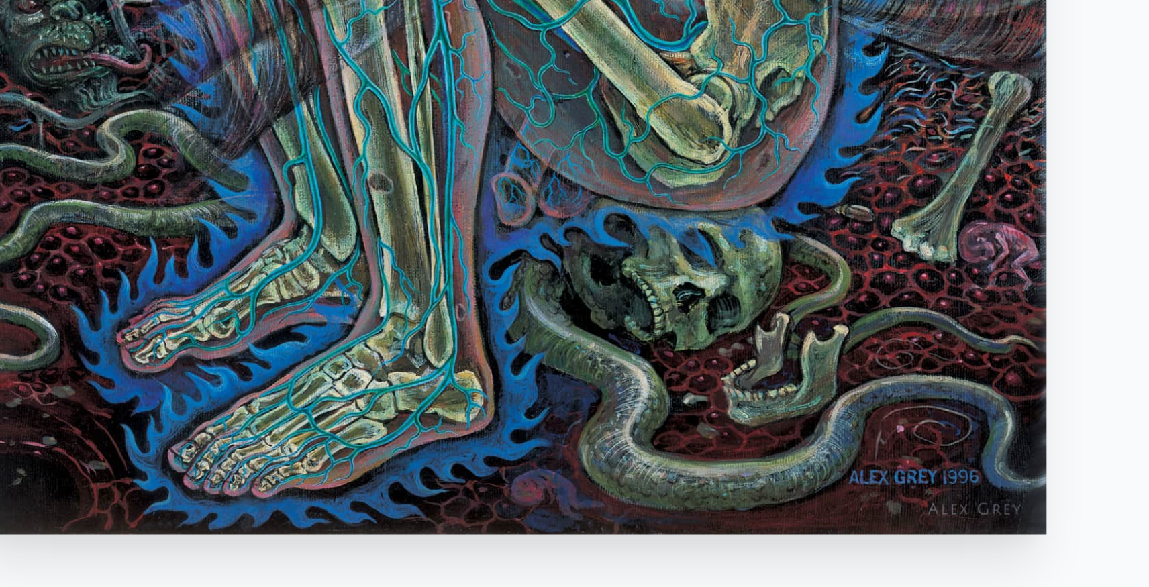
click at [501, 479] on img "56 / 133" at bounding box center [574, 300] width 370 height 470
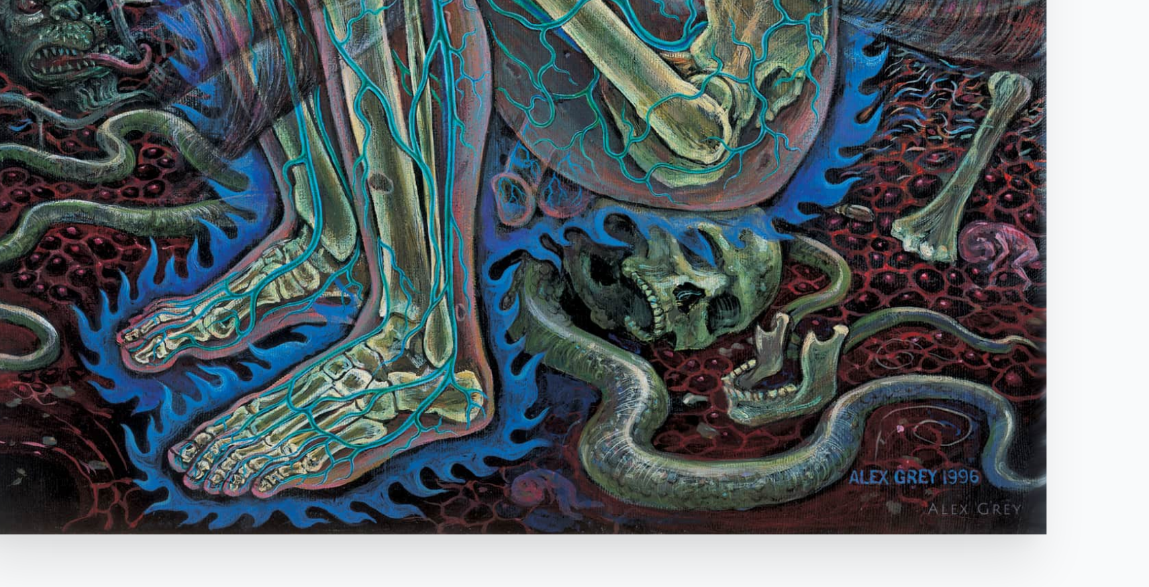
click at [501, 479] on img "56 / 133" at bounding box center [574, 300] width 370 height 470
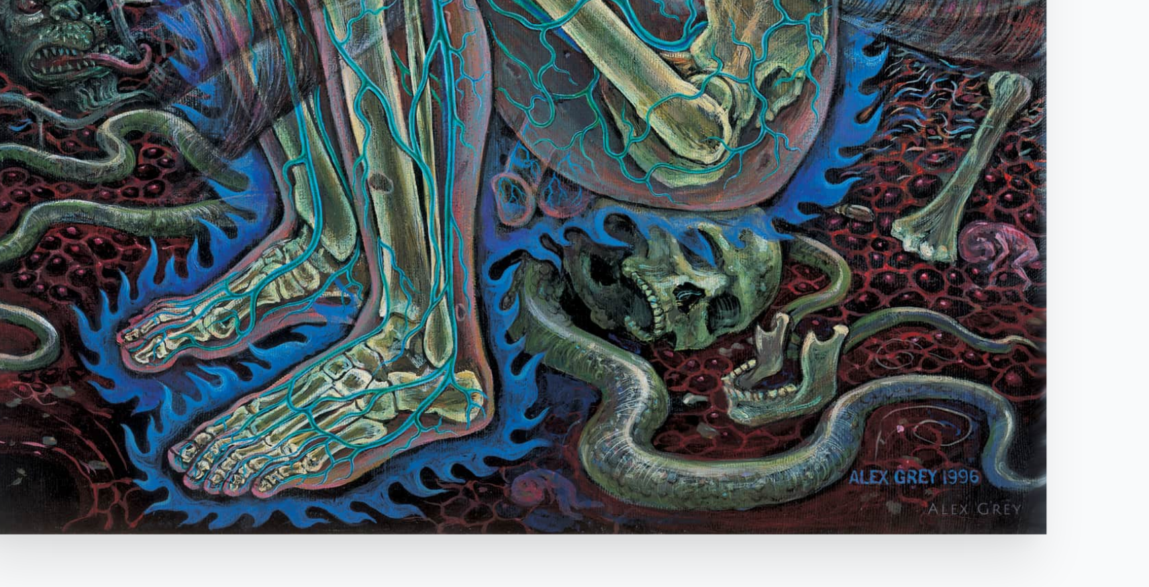
click at [501, 479] on img "56 / 133" at bounding box center [574, 300] width 370 height 470
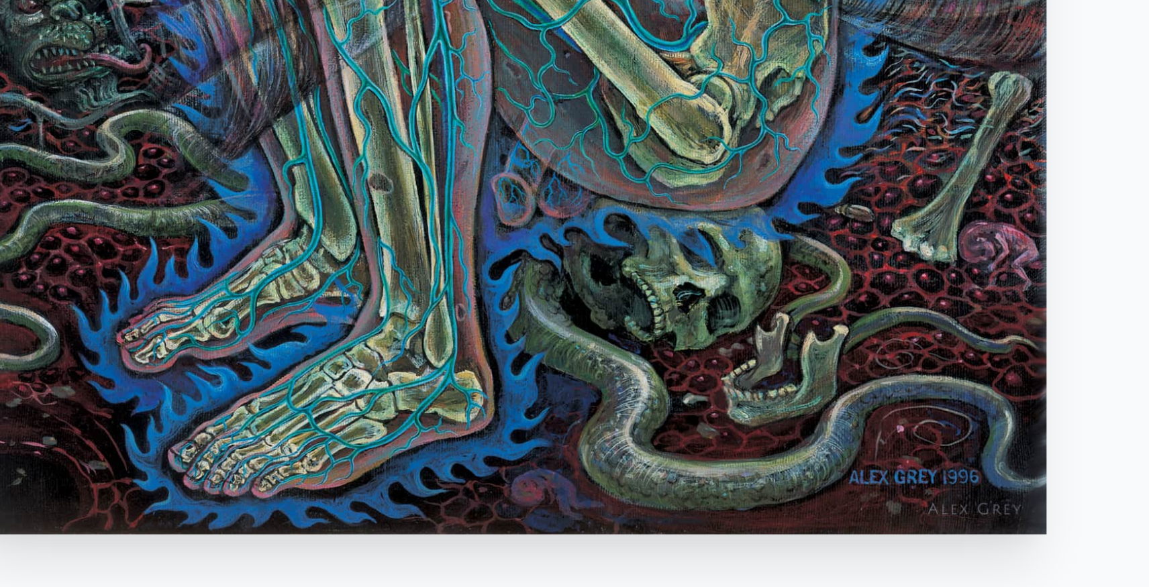
click at [501, 479] on img "56 / 133" at bounding box center [574, 300] width 370 height 470
click at [500, 479] on img "56 / 133" at bounding box center [574, 300] width 370 height 470
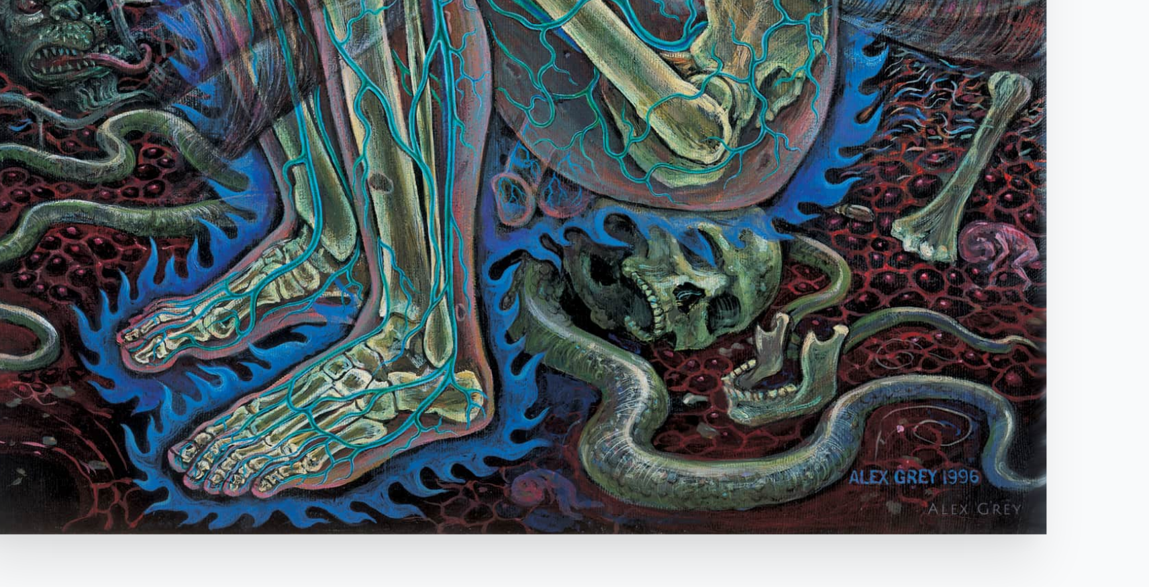
click at [500, 479] on img "56 / 133" at bounding box center [574, 300] width 370 height 470
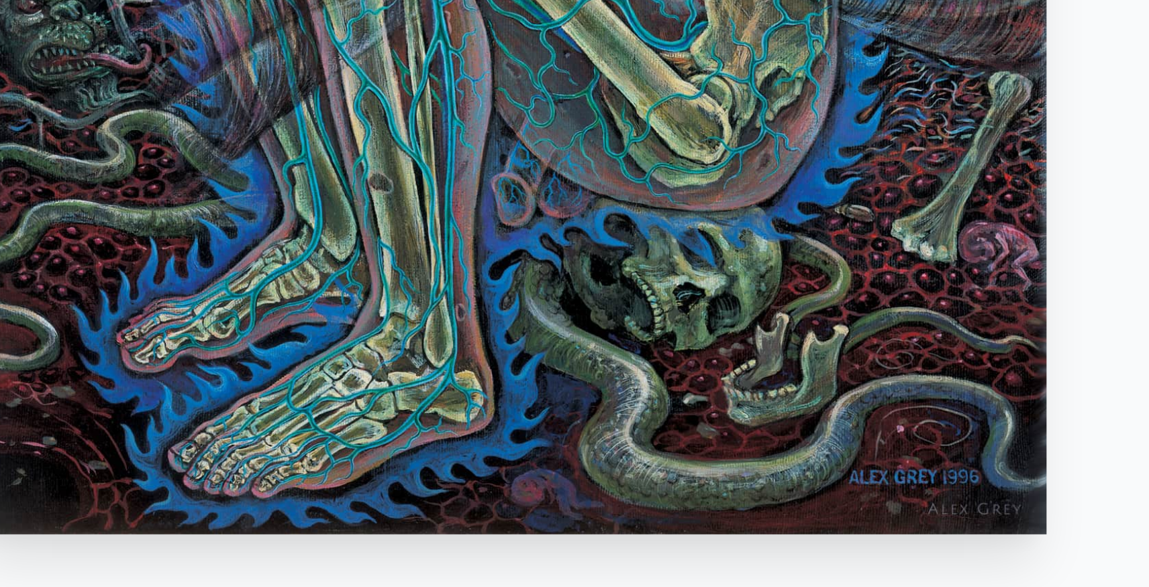
click at [500, 479] on img "56 / 133" at bounding box center [574, 300] width 370 height 470
click at [507, 499] on img "56 / 133" at bounding box center [574, 300] width 370 height 470
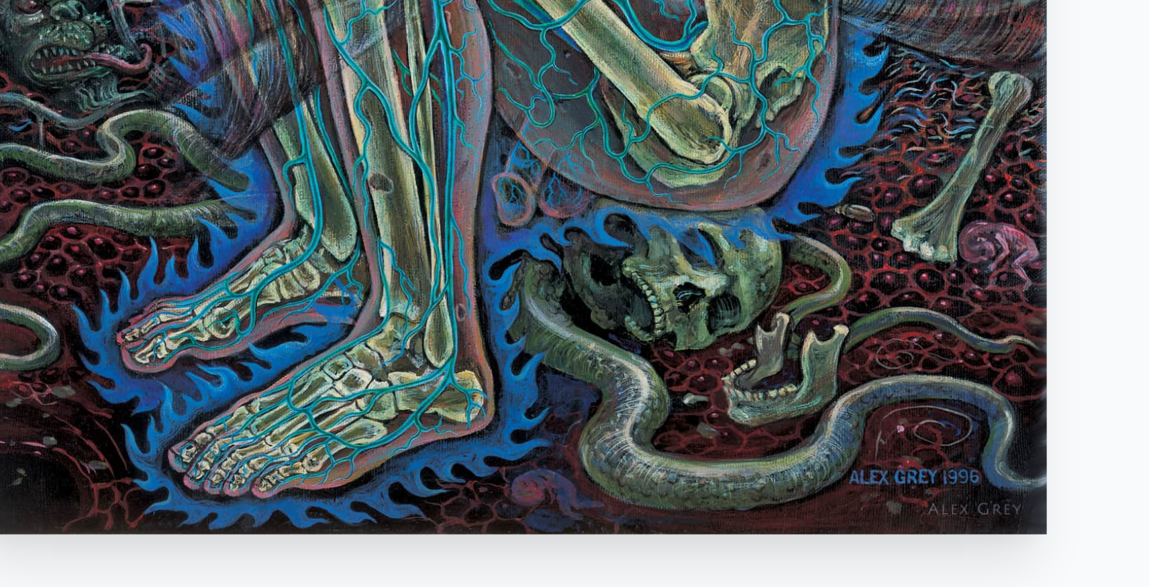
click at [507, 499] on img "56 / 133" at bounding box center [574, 300] width 370 height 470
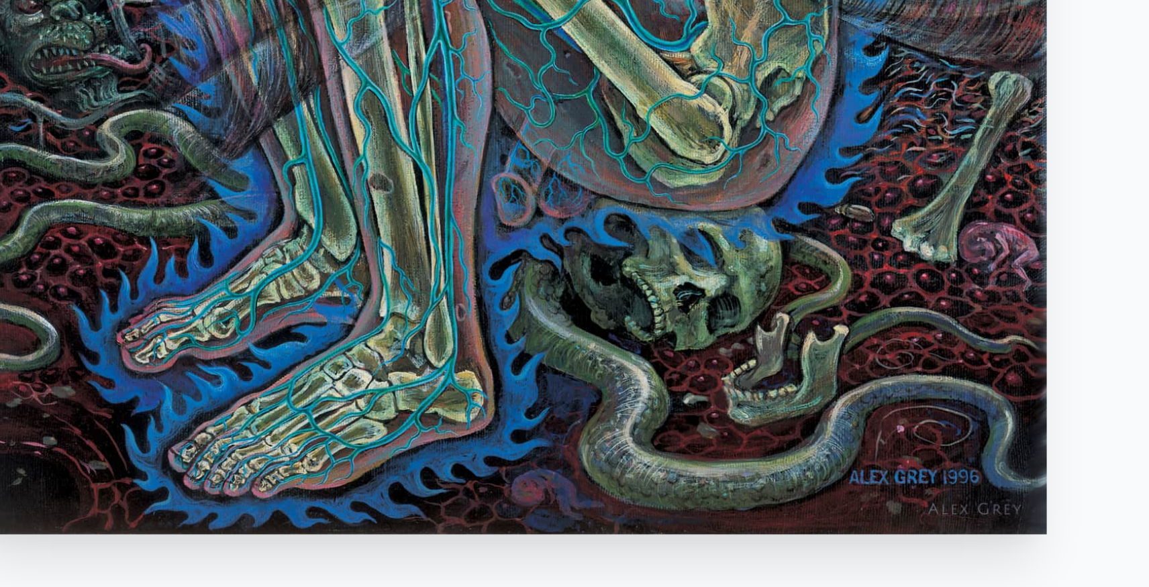
click at [507, 499] on img "56 / 133" at bounding box center [574, 300] width 370 height 470
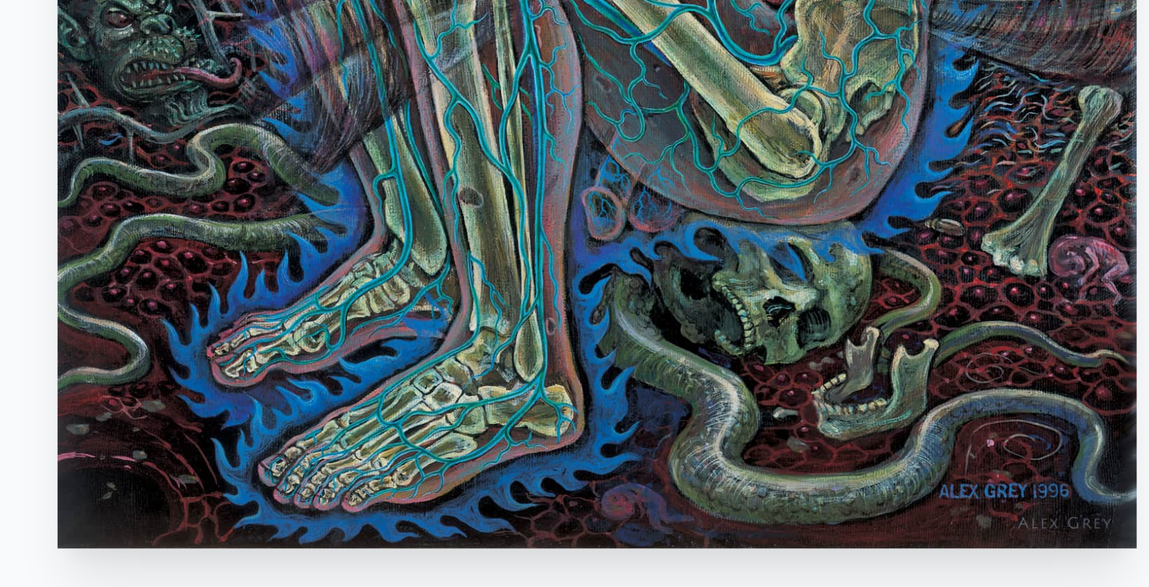
click at [476, 494] on img "56 / 133" at bounding box center [574, 300] width 370 height 470
